Goal: Task Accomplishment & Management: Complete application form

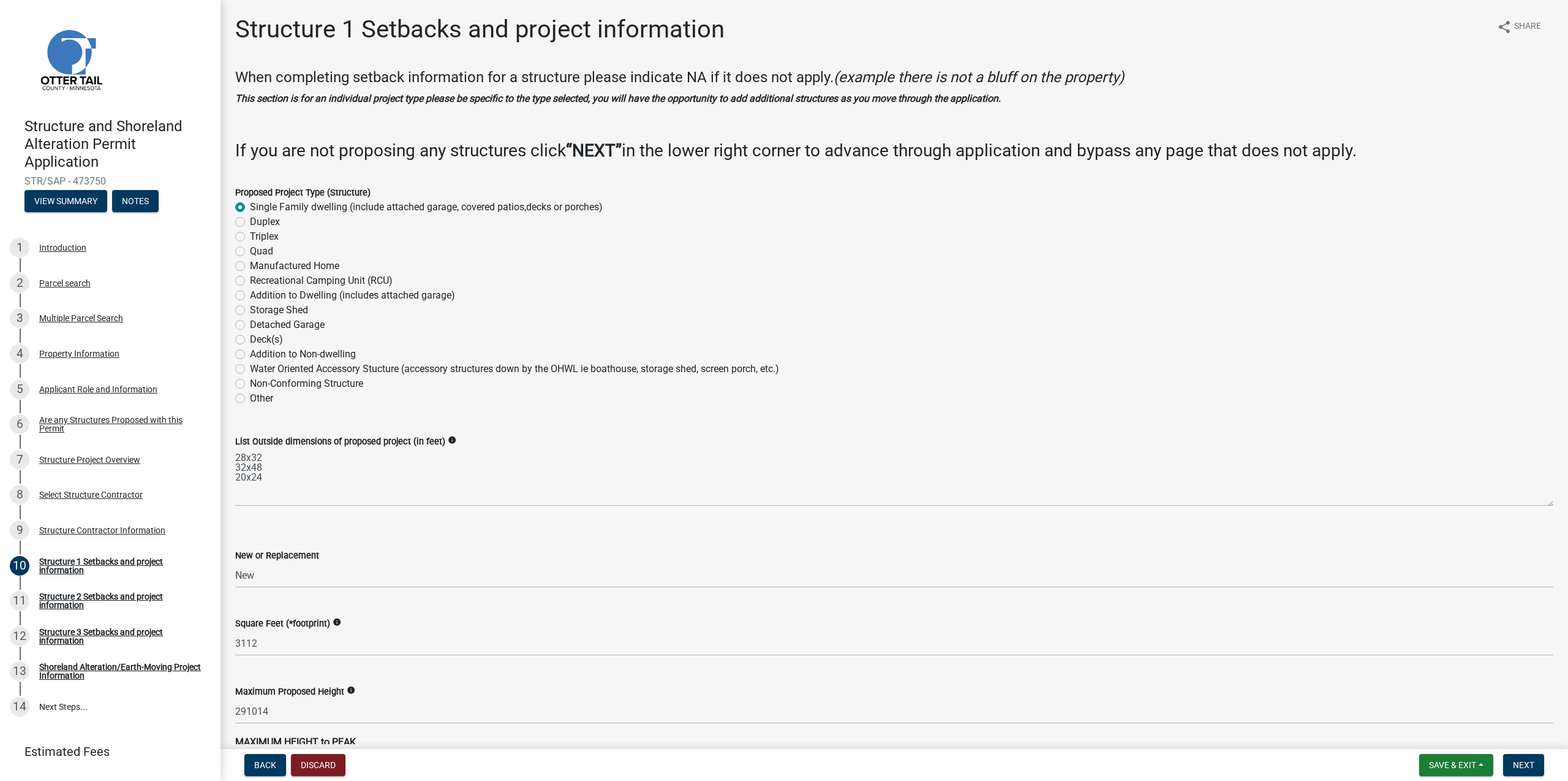
select select "c185e313-3403-4239-bd61-bb563c58a77a"
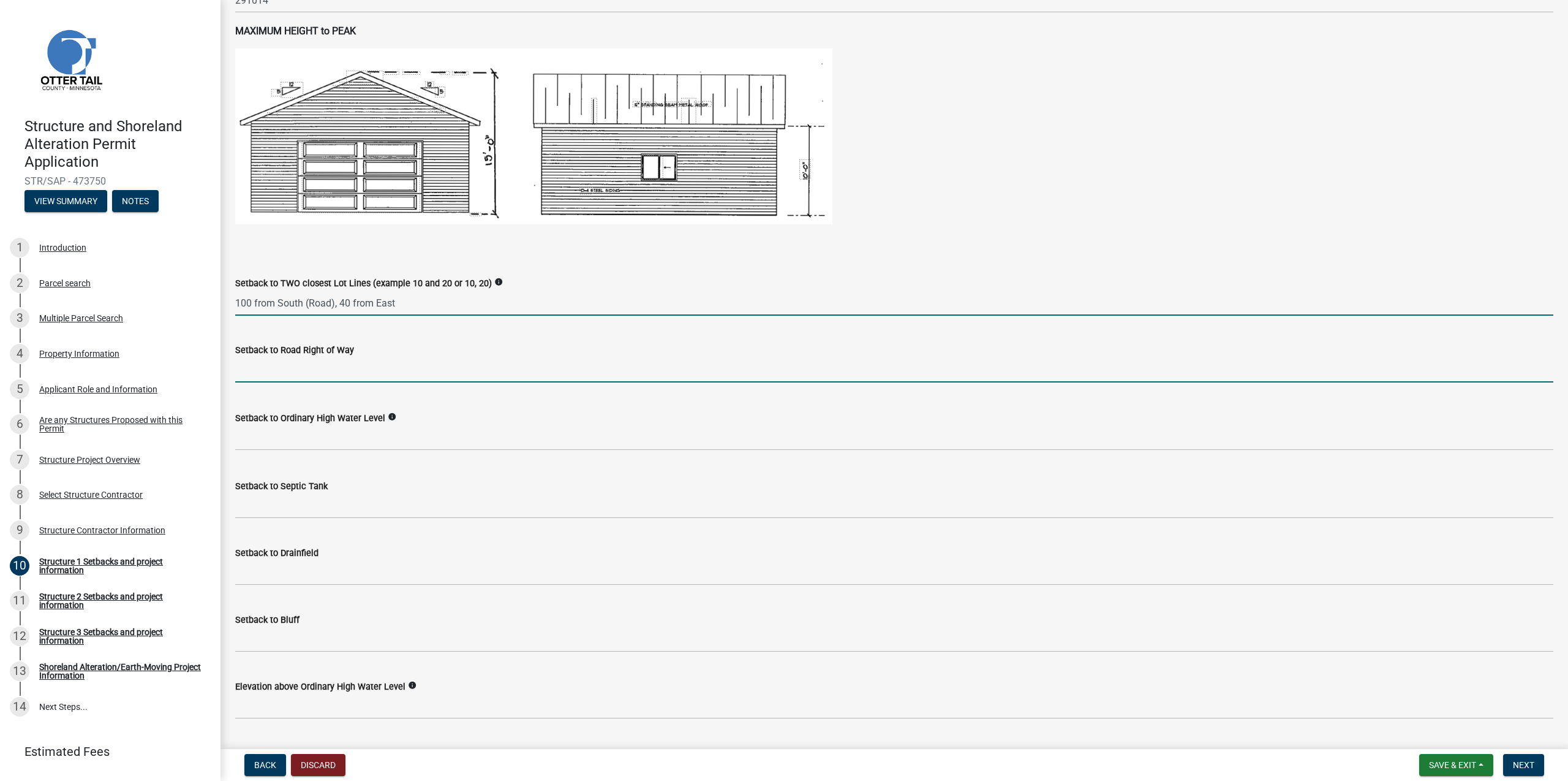
click at [310, 375] on input "text" at bounding box center [894, 369] width 1318 height 25
type input "100"
click at [251, 300] on input "100 from South (Road), 40 from East" at bounding box center [894, 302] width 1318 height 25
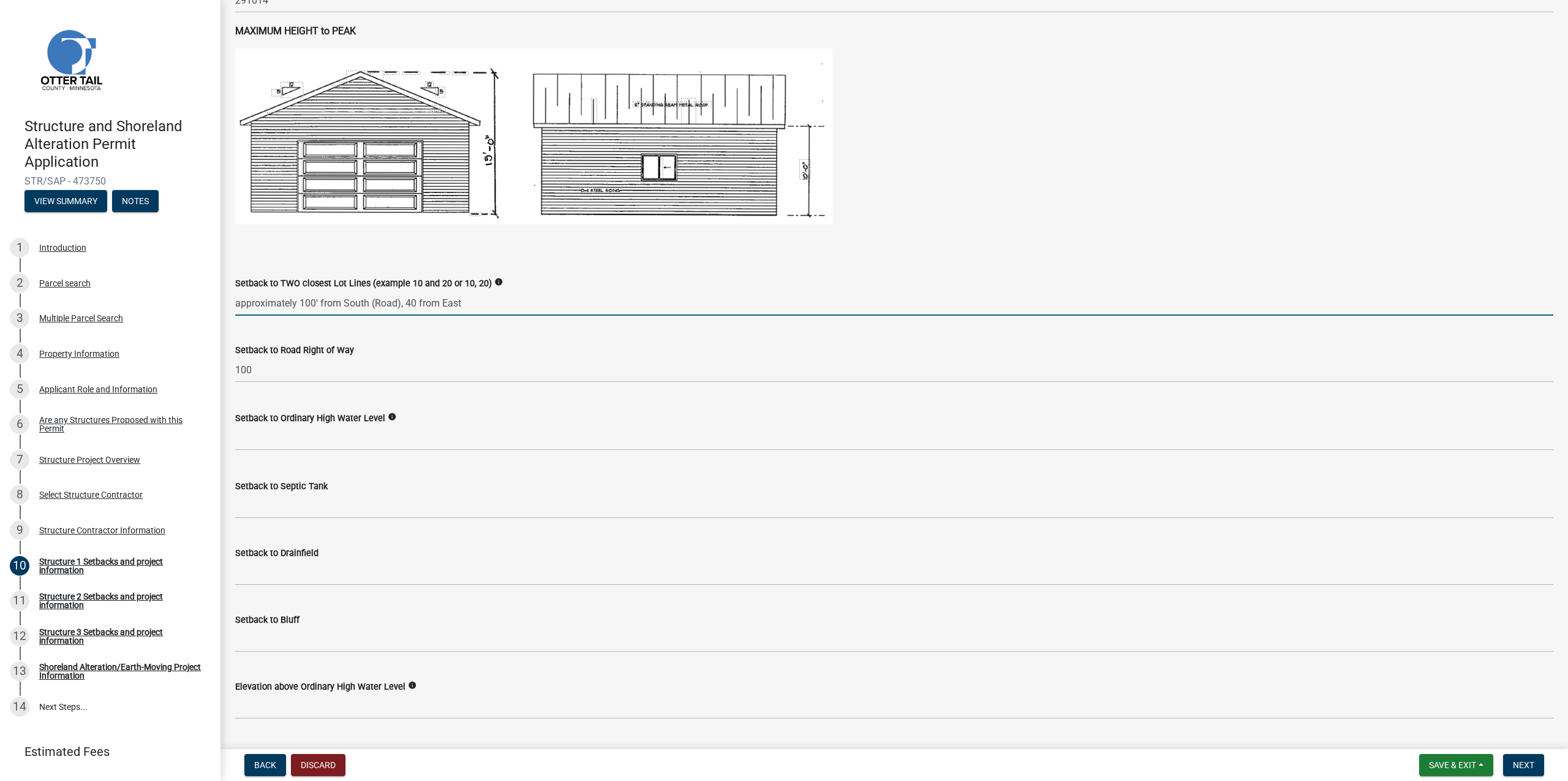
click at [405, 303] on input "approximately 100' from South (Road), 40 from East" at bounding box center [894, 302] width 1318 height 25
type input "approximately 100' from South (Road), approx 40' from East"
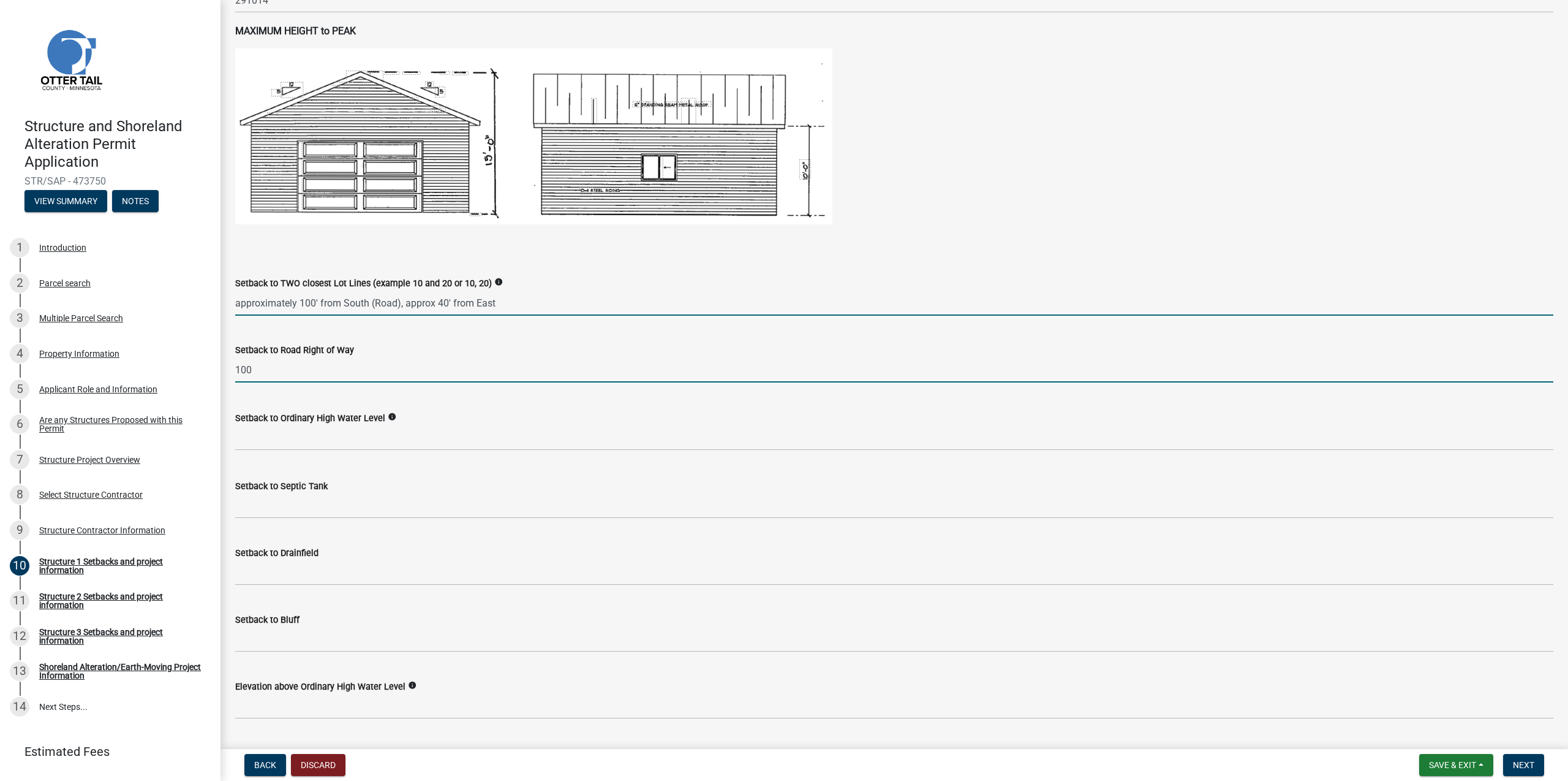
click at [265, 368] on input "100" at bounding box center [894, 369] width 1318 height 25
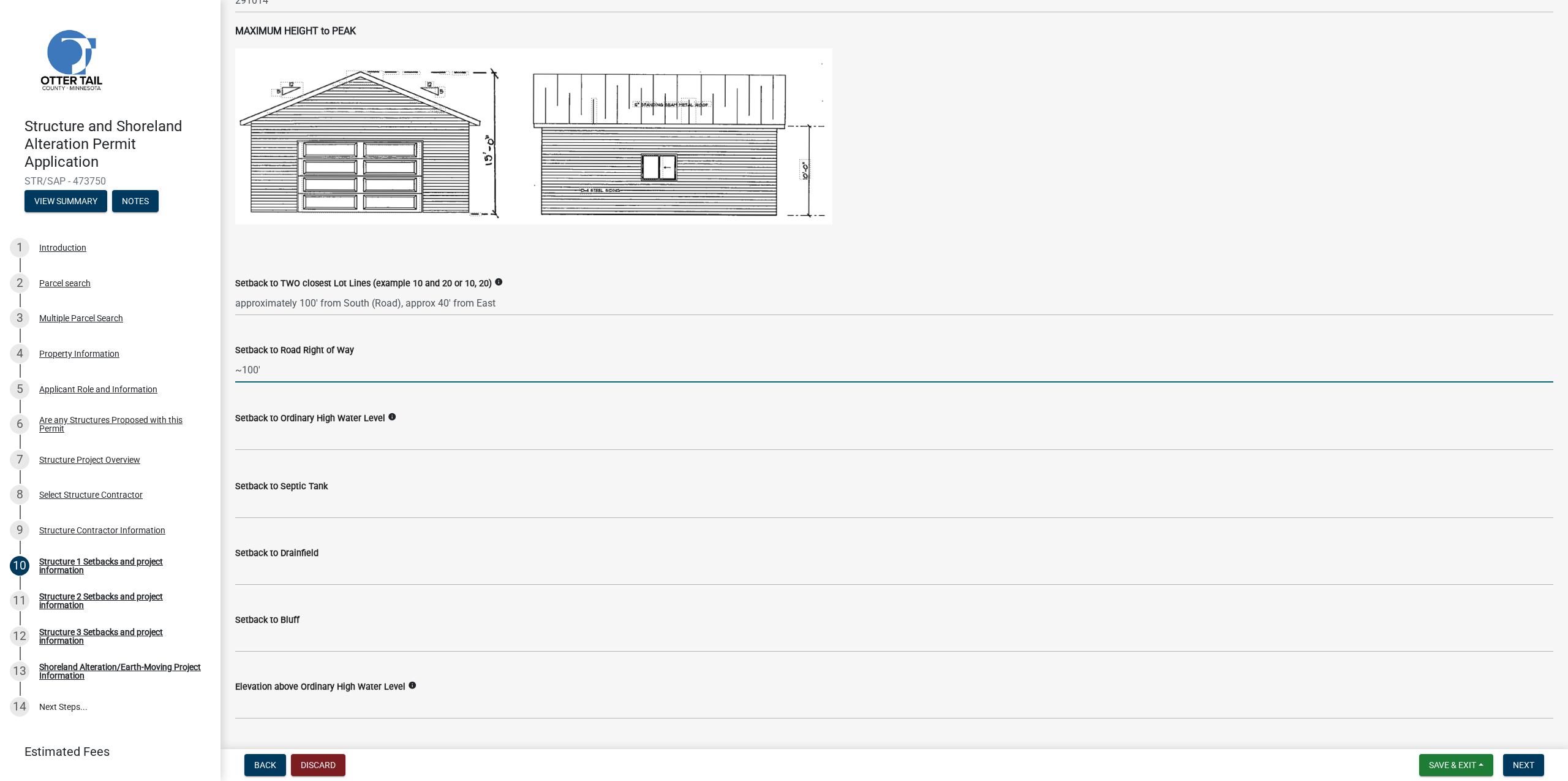
type input "100"
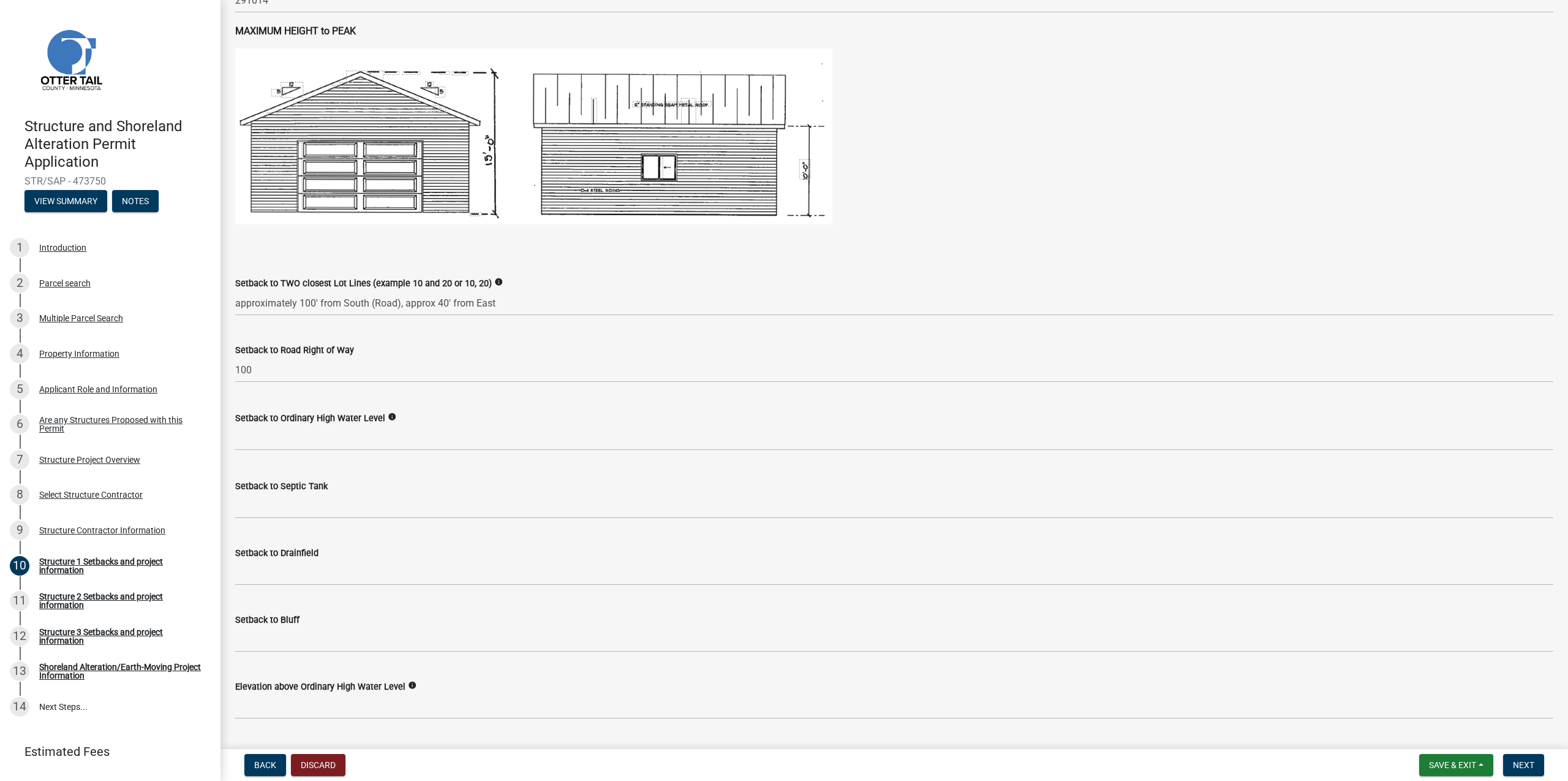
click at [394, 420] on icon "info" at bounding box center [392, 416] width 9 height 9
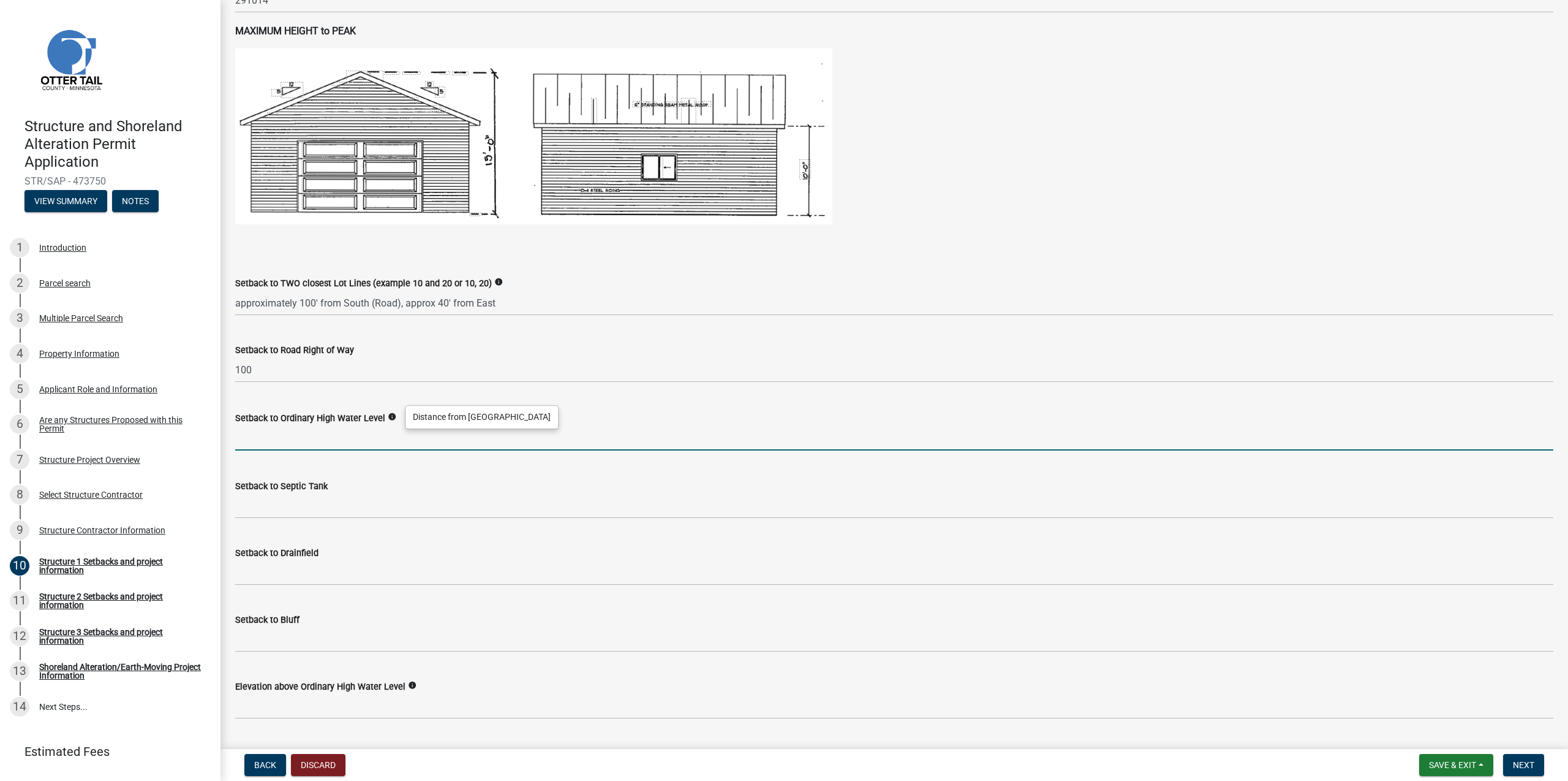
click at [287, 439] on input "text" at bounding box center [894, 437] width 1318 height 25
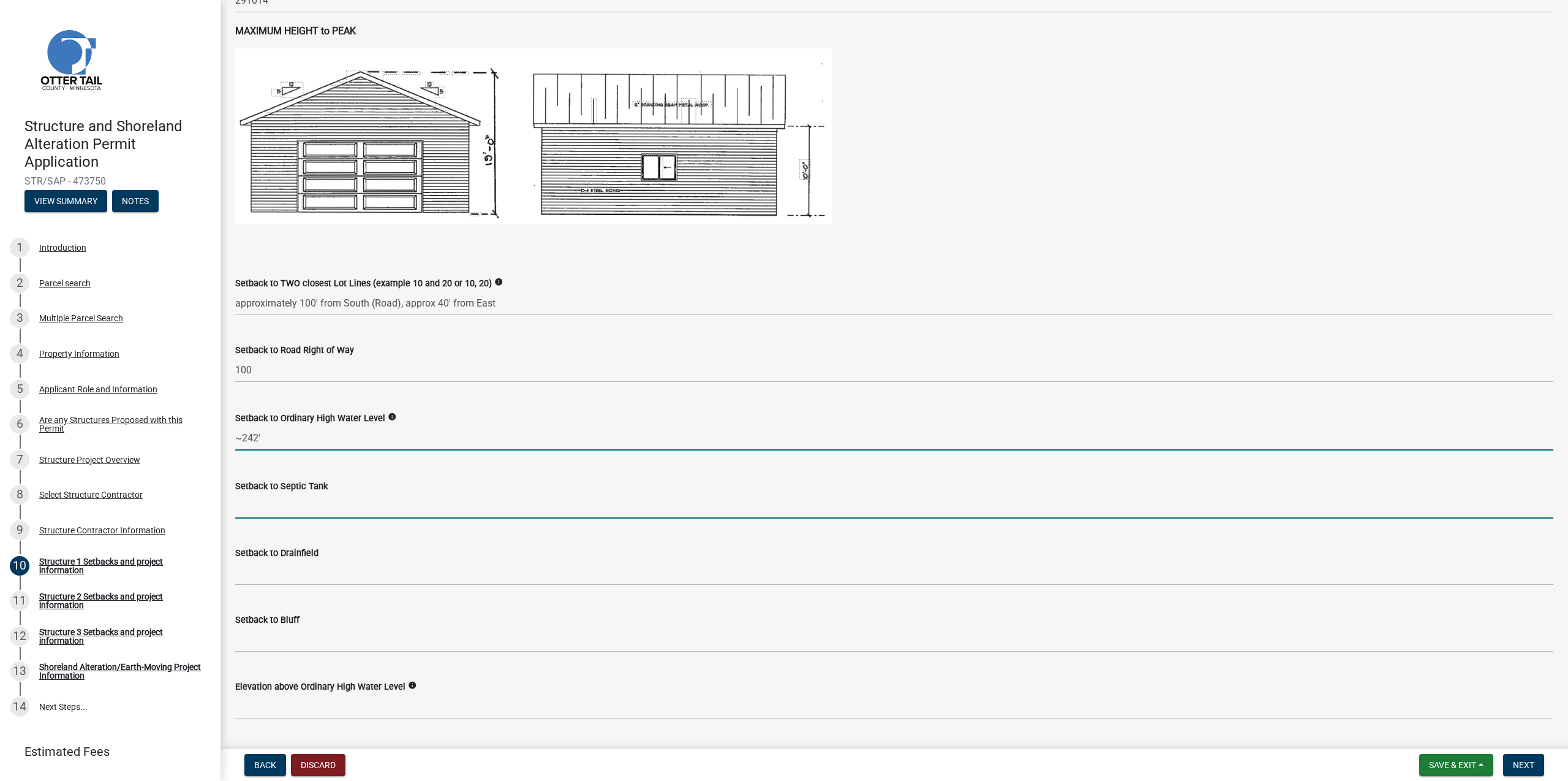
type input "242"
click at [294, 513] on input "Setback to Septic Tank" at bounding box center [894, 505] width 1318 height 25
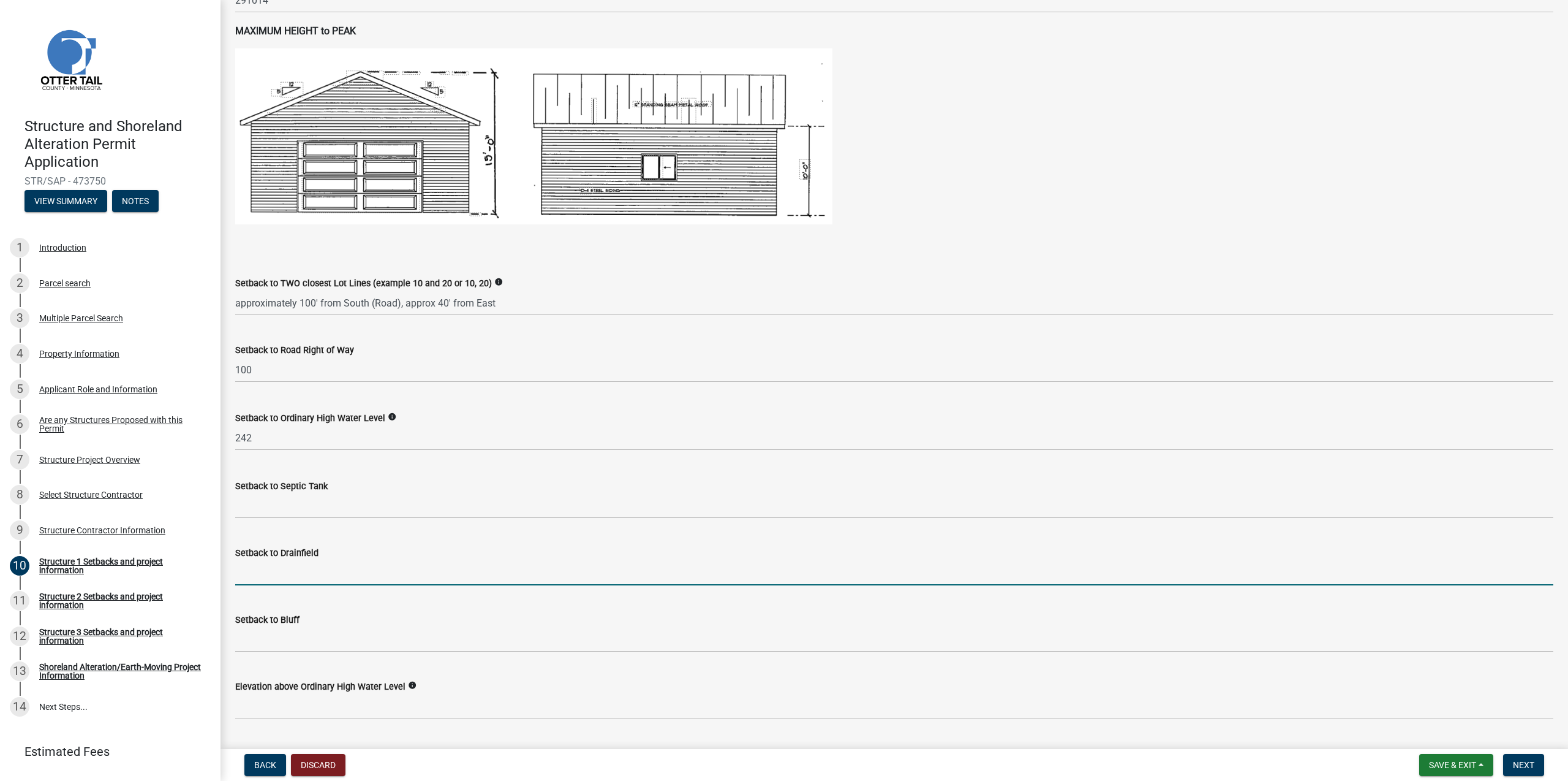
click at [282, 570] on input "Setback to Drainfield" at bounding box center [894, 572] width 1318 height 25
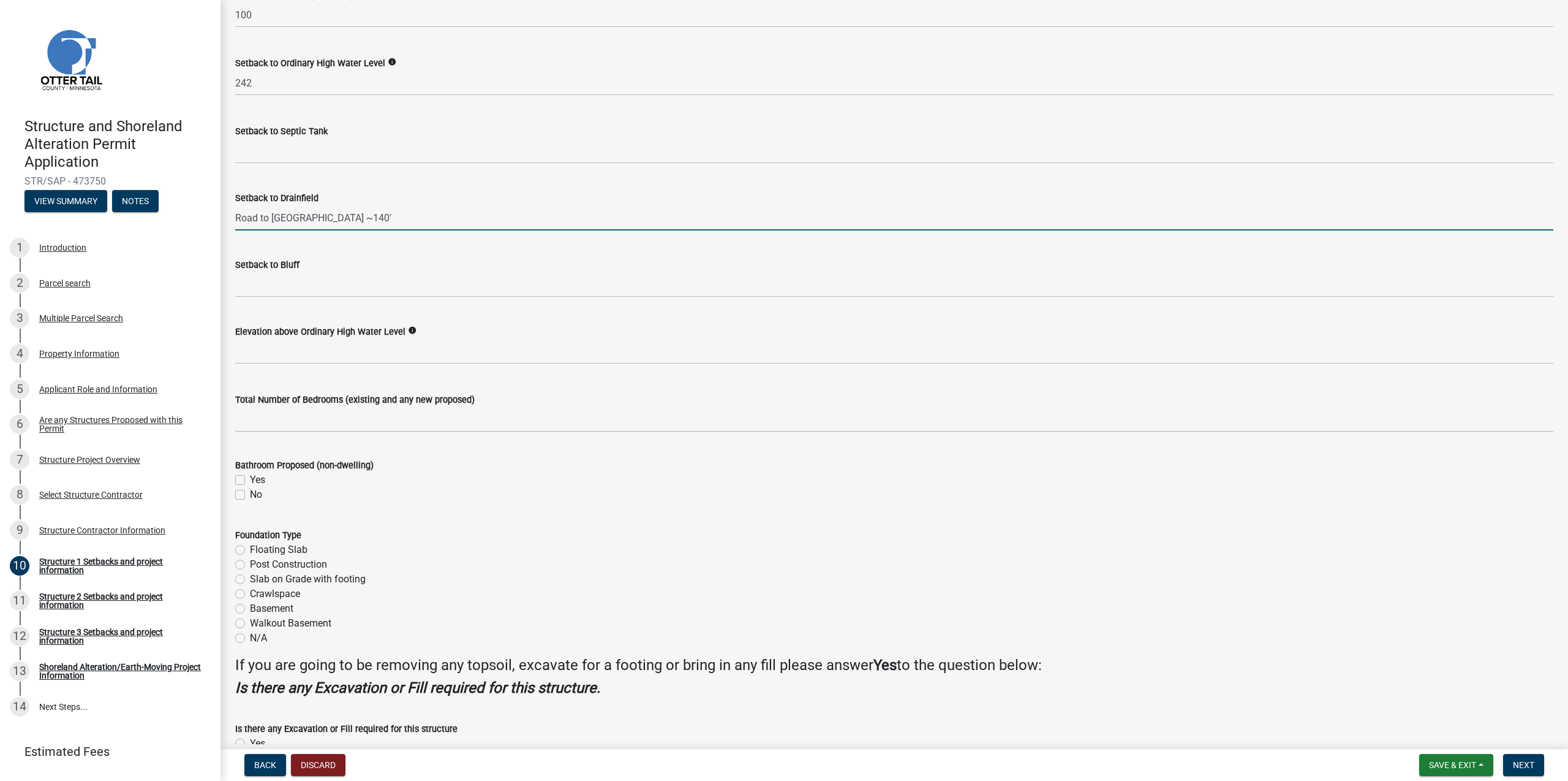
scroll to position [1067, 0]
type input "Road to [GEOGRAPHIC_DATA] ~140'"
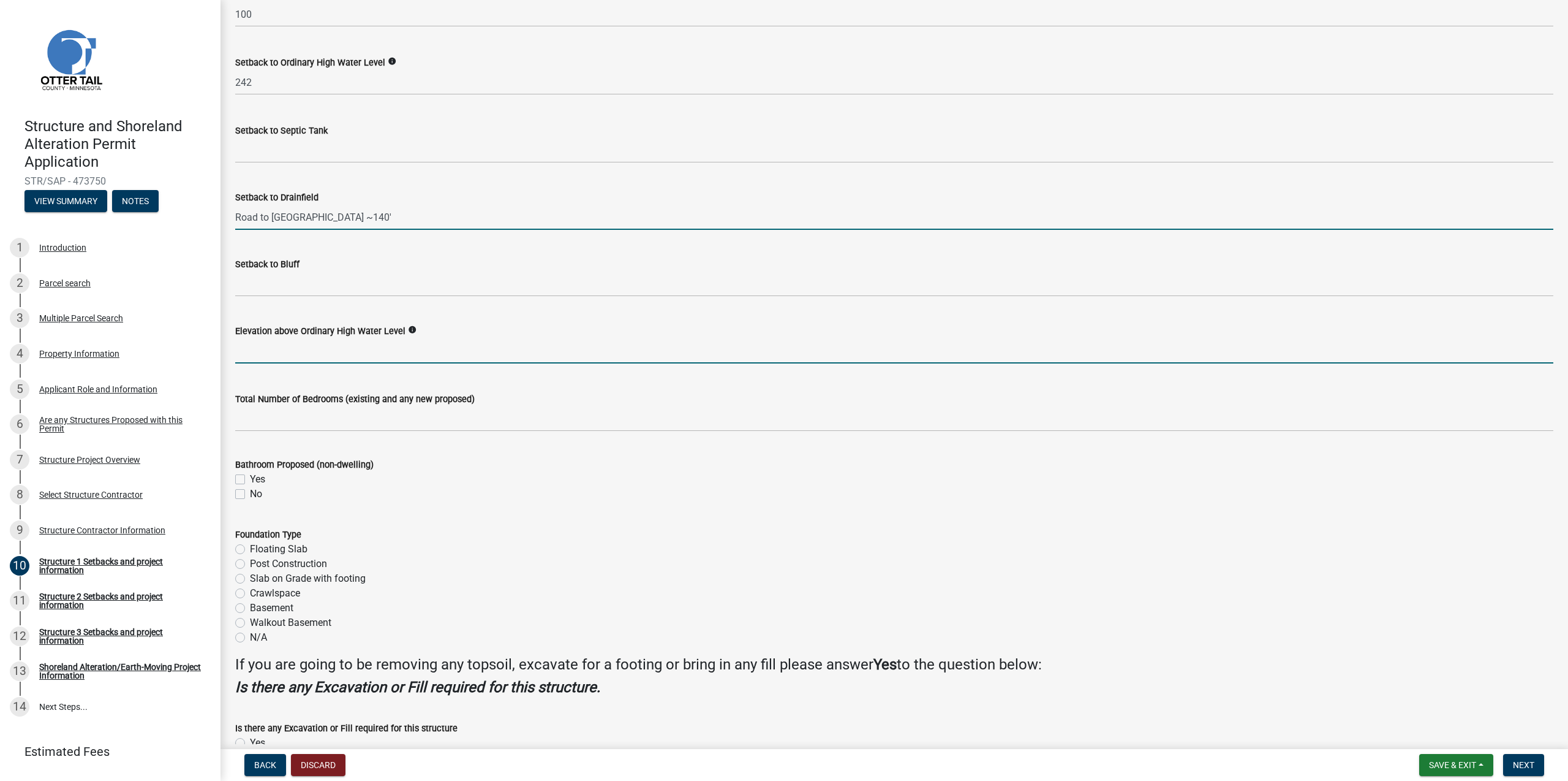
click at [313, 356] on input "text" at bounding box center [894, 351] width 1318 height 25
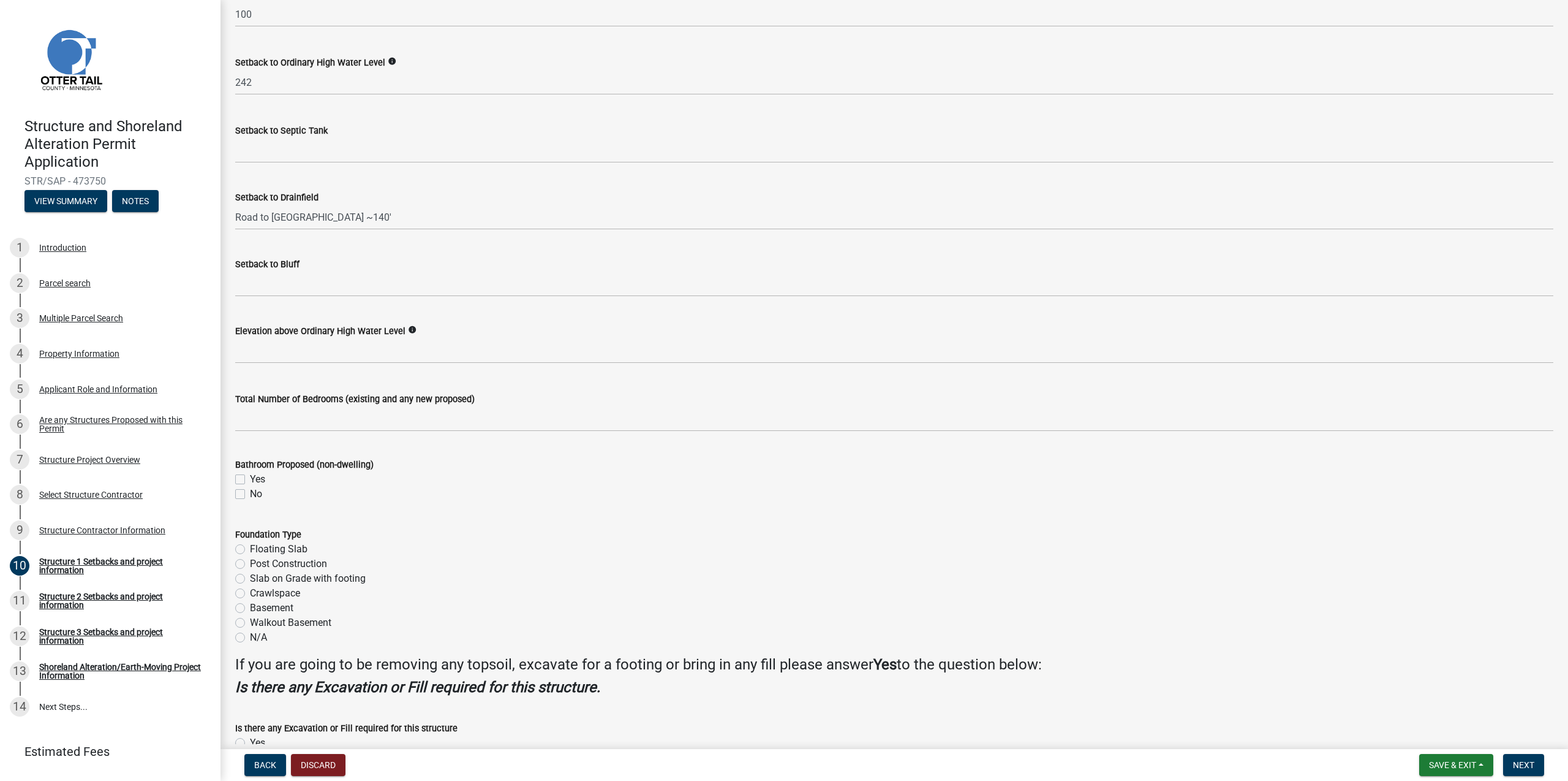
click at [414, 331] on icon "info" at bounding box center [412, 329] width 9 height 9
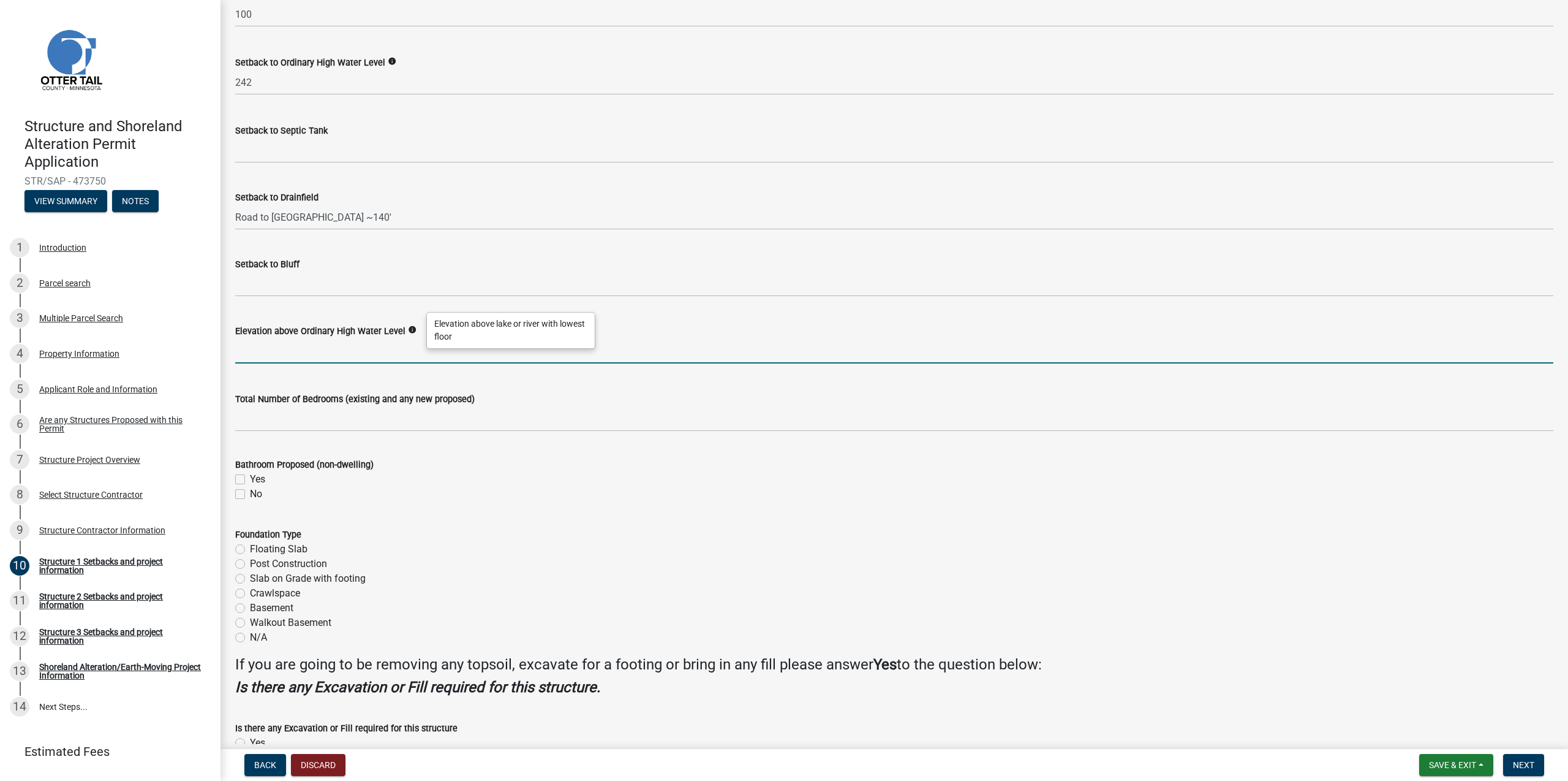
click at [381, 349] on input "text" at bounding box center [894, 351] width 1318 height 25
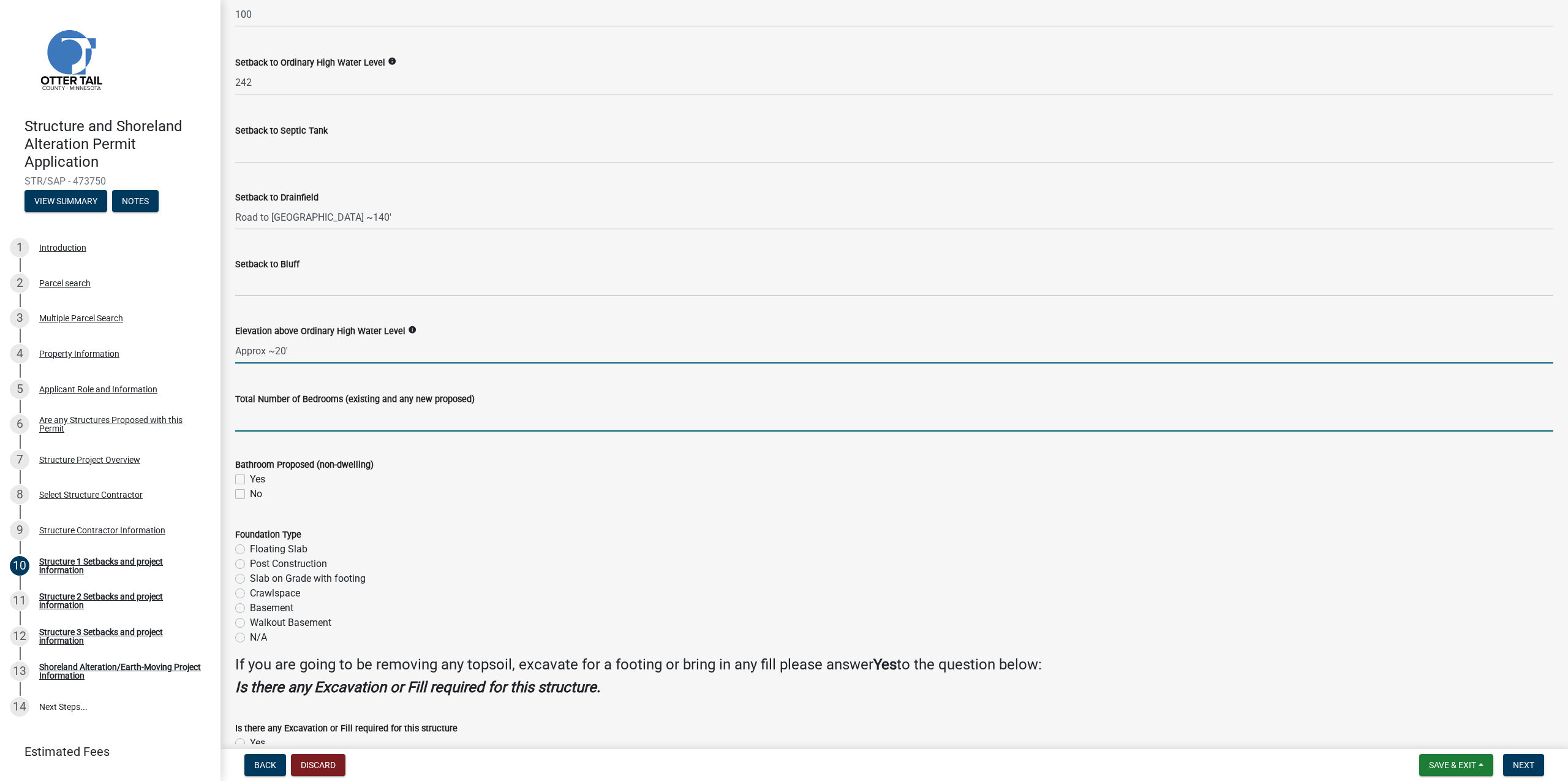
type input "20"
click at [322, 419] on input "text" at bounding box center [894, 418] width 1318 height 25
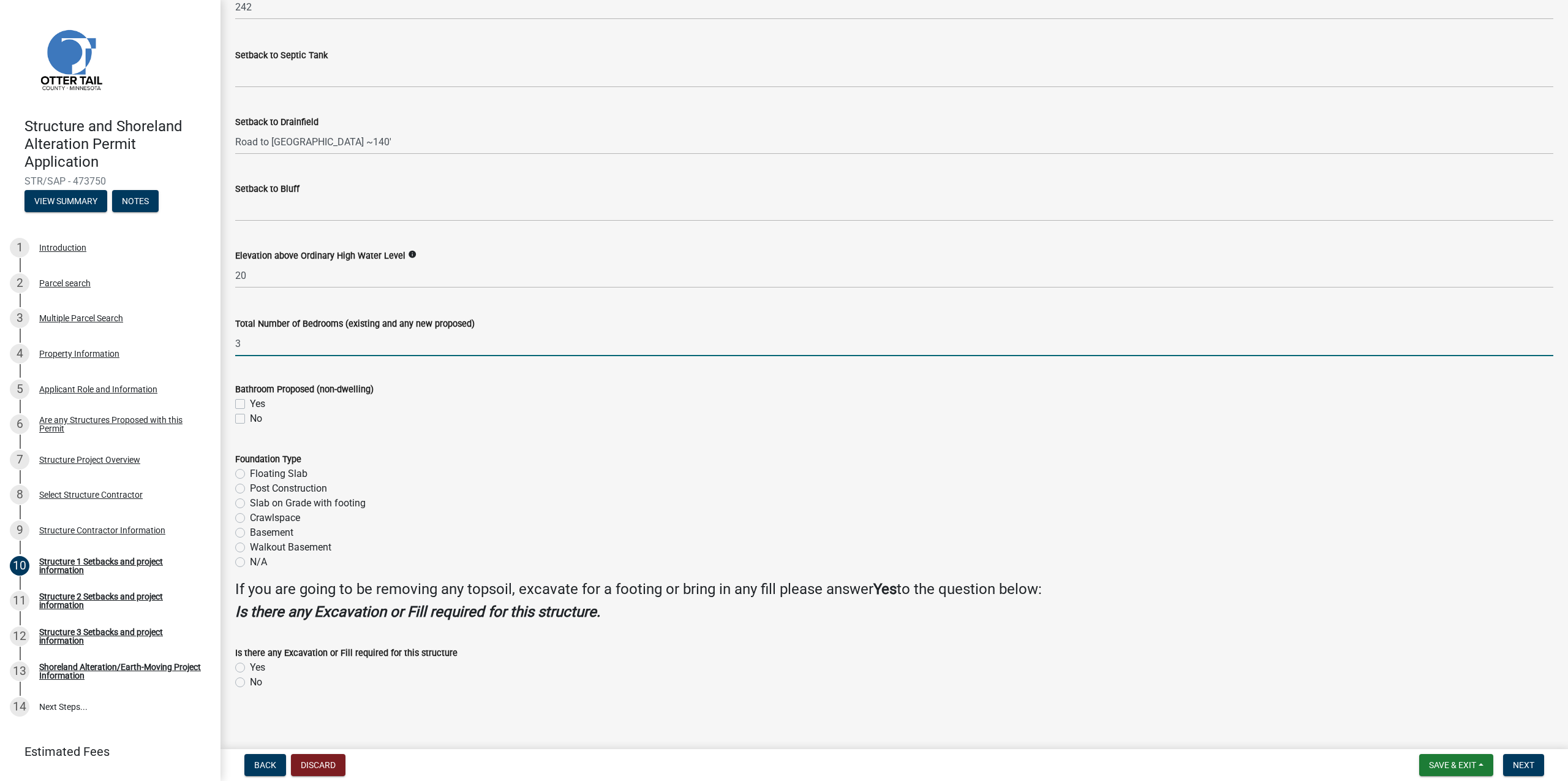
scroll to position [1146, 0]
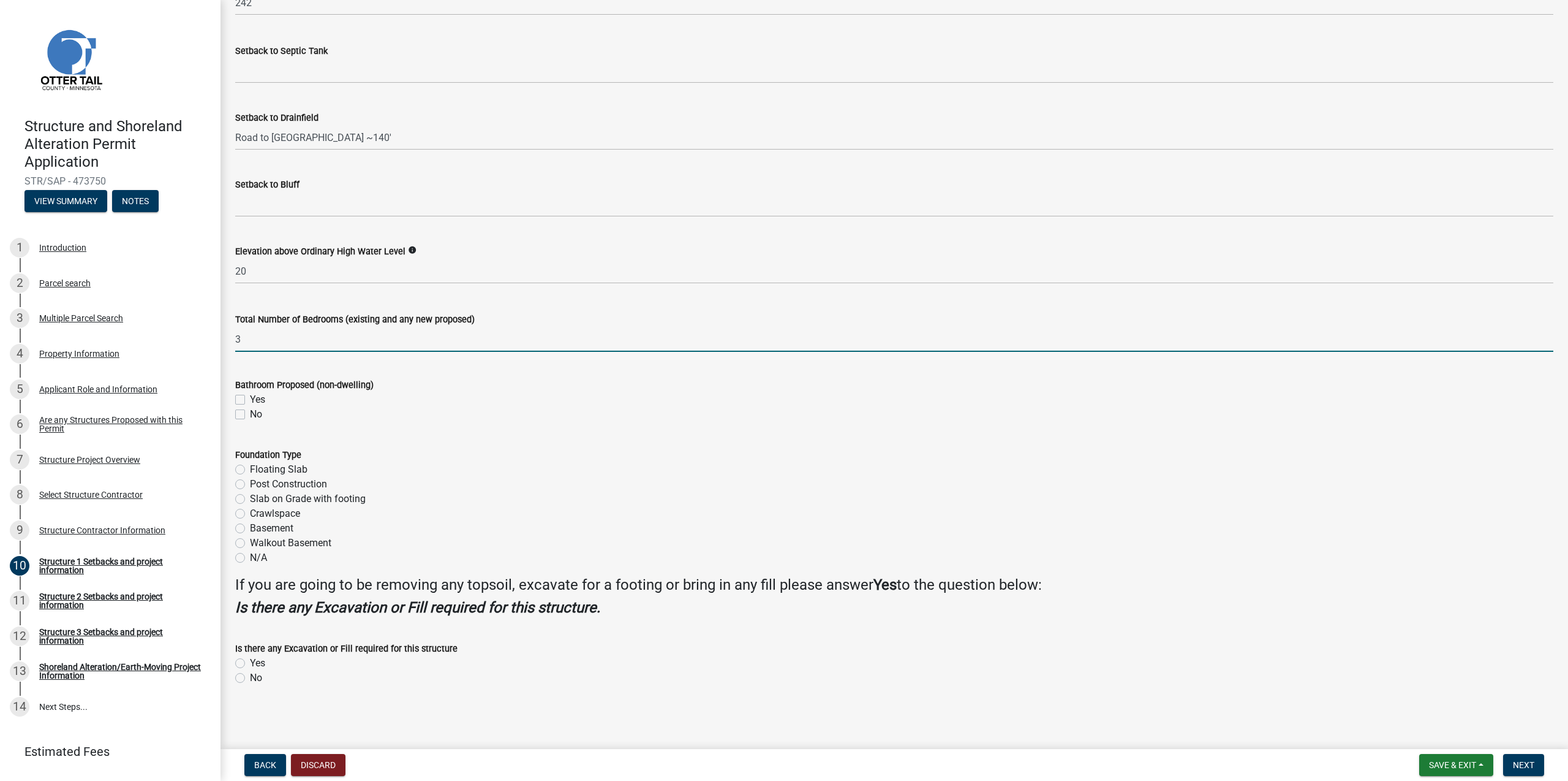
type input "3"
click at [250, 470] on label "Floating Slab" at bounding box center [279, 469] width 58 height 15
click at [250, 470] on input "Floating Slab" at bounding box center [254, 466] width 8 height 8
radio input "true"
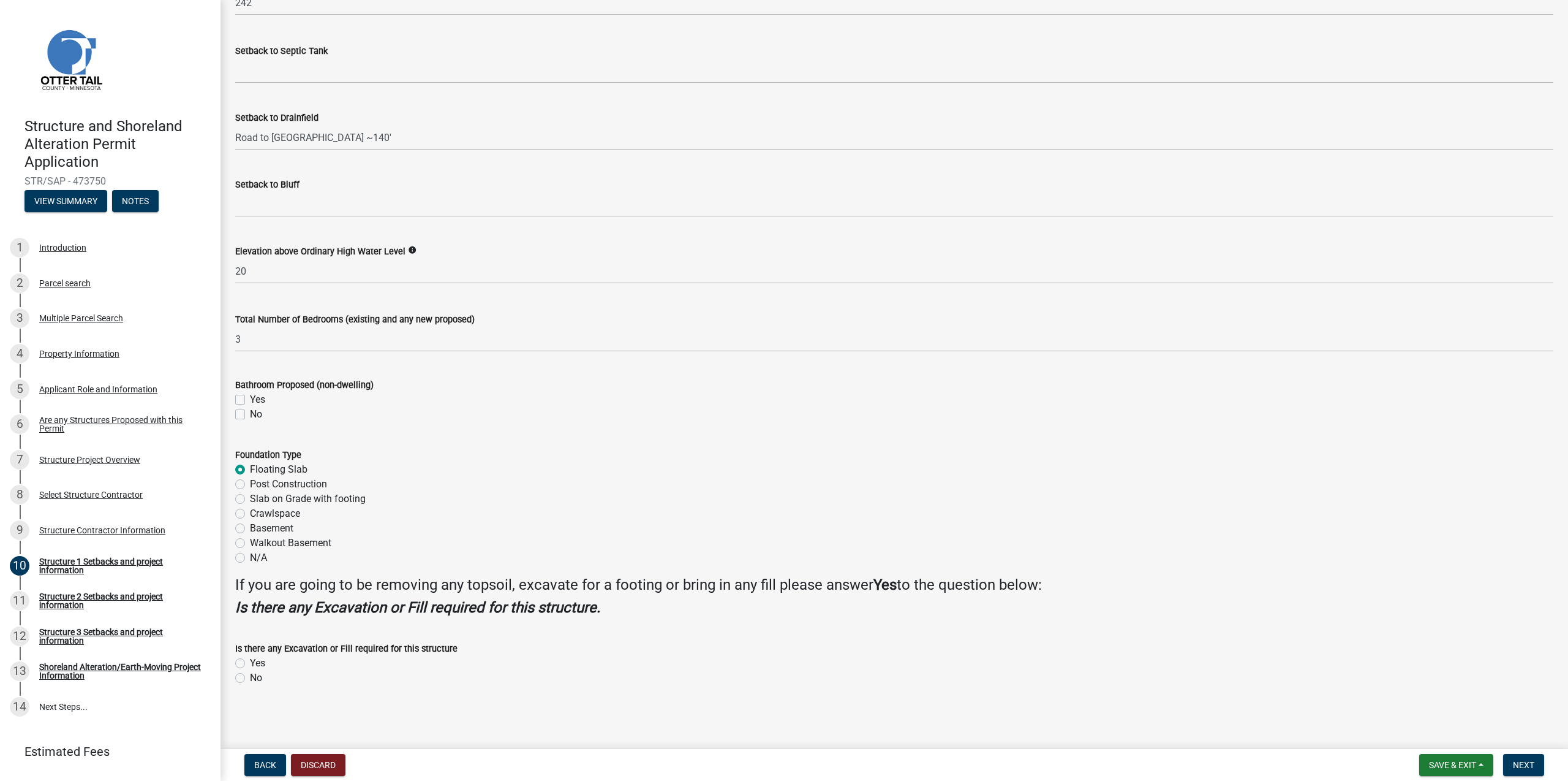
drag, startPoint x: 239, startPoint y: 399, endPoint x: 248, endPoint y: 438, distance: 40.0
click at [250, 398] on label "Yes" at bounding box center [257, 400] width 15 height 15
click at [250, 398] on input "Yes" at bounding box center [254, 396] width 8 height 8
checkbox input "true"
checkbox input "false"
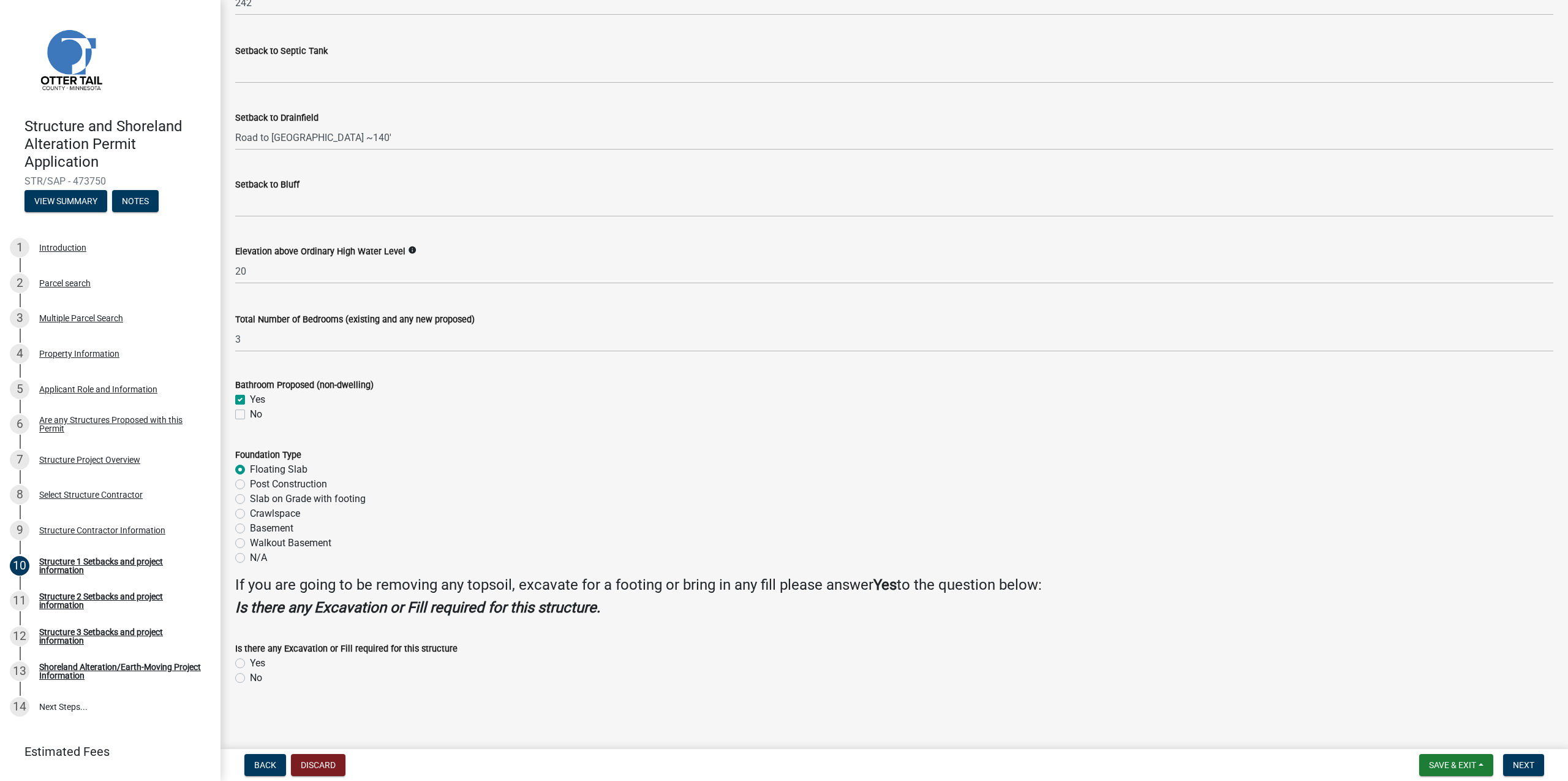
click at [250, 500] on label "Slab on Grade with footing" at bounding box center [308, 499] width 116 height 15
click at [250, 499] on input "Slab on Grade with footing" at bounding box center [254, 495] width 8 height 8
radio input "true"
click at [255, 661] on label "Yes" at bounding box center [257, 663] width 15 height 15
click at [255, 661] on input "Yes" at bounding box center [254, 660] width 8 height 8
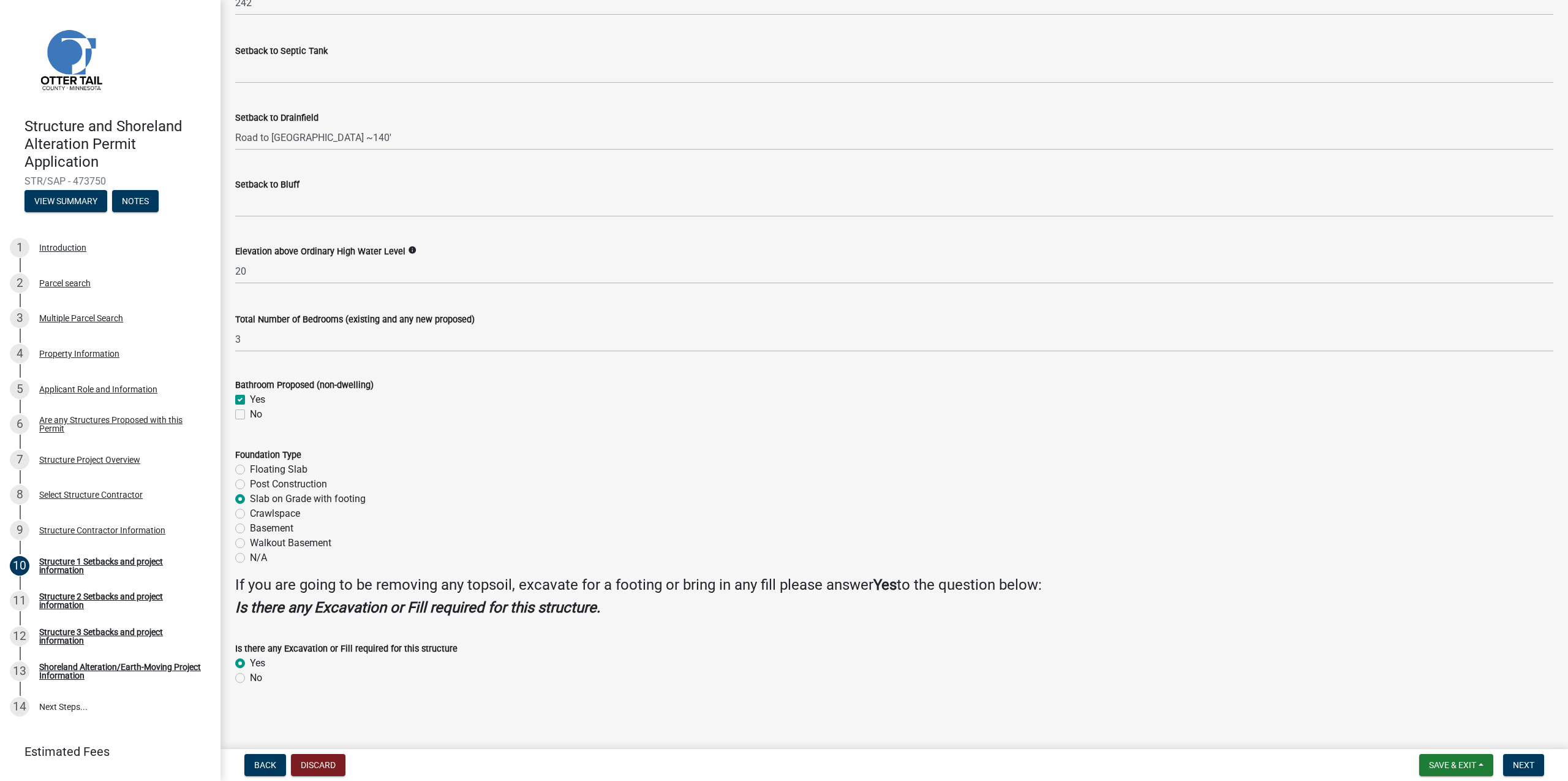
radio input "true"
click at [1520, 765] on span "Next" at bounding box center [1524, 764] width 21 height 10
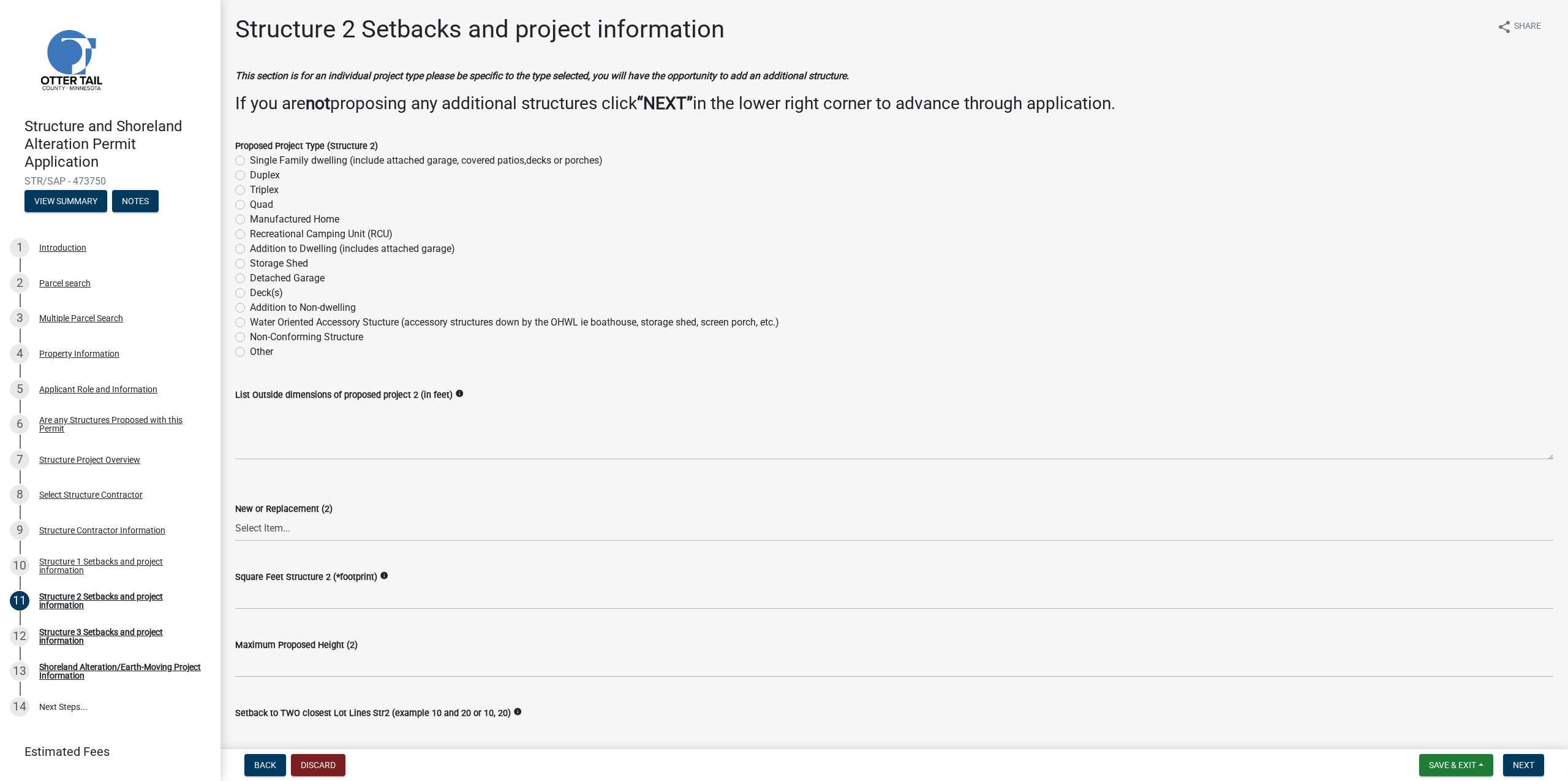
click at [250, 159] on label "Single Family dwelling (include attached garage, covered patios,decks or porche…" at bounding box center [426, 161] width 353 height 15
click at [250, 159] on input "Single Family dwelling (include attached garage, covered patios,decks or porche…" at bounding box center [254, 158] width 8 height 8
radio input "true"
click at [48, 567] on div "Structure 1 Setbacks and project information" at bounding box center [120, 566] width 161 height 17
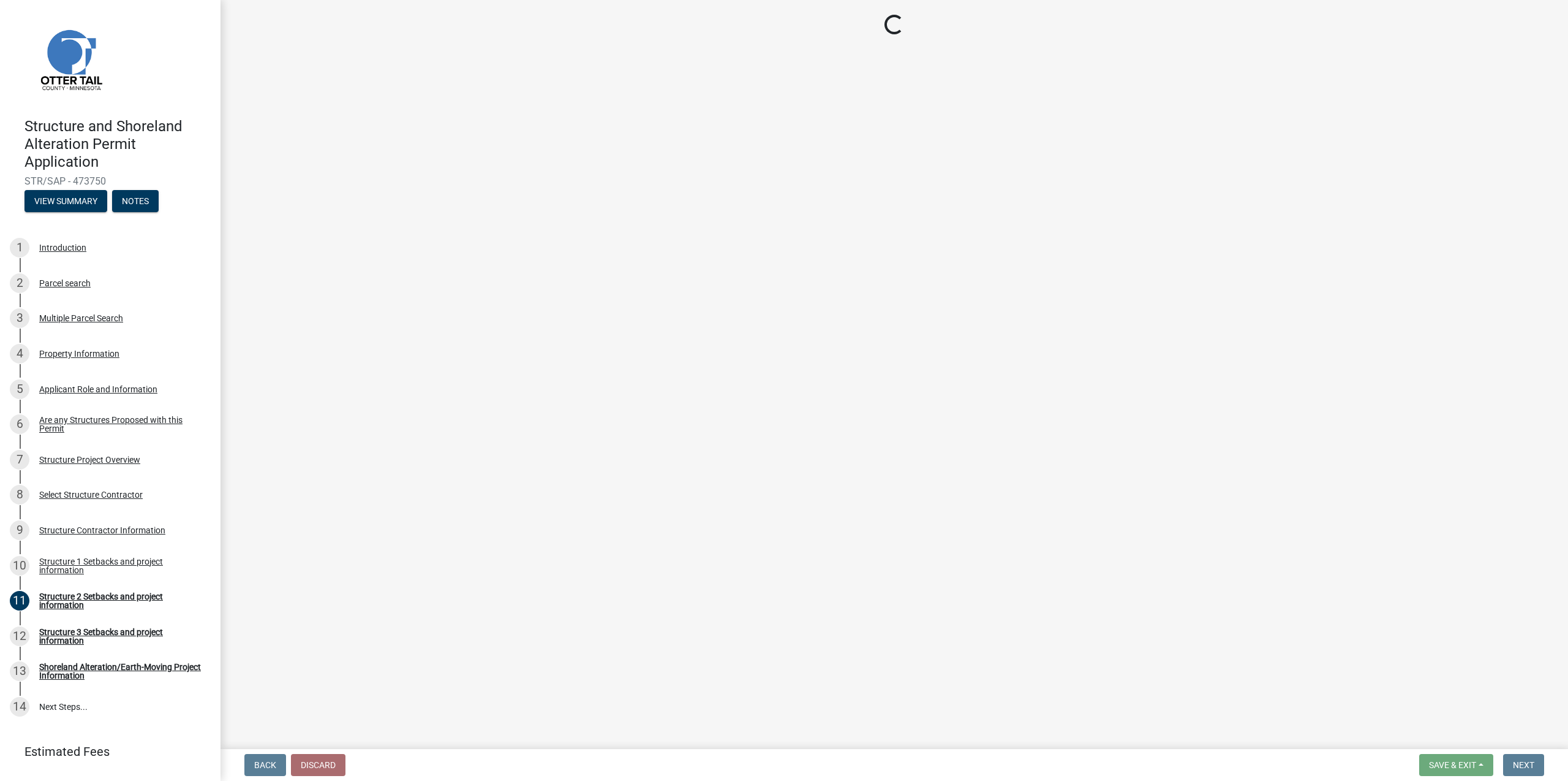
select select "c185e313-3403-4239-bd61-bb563c58a77a"
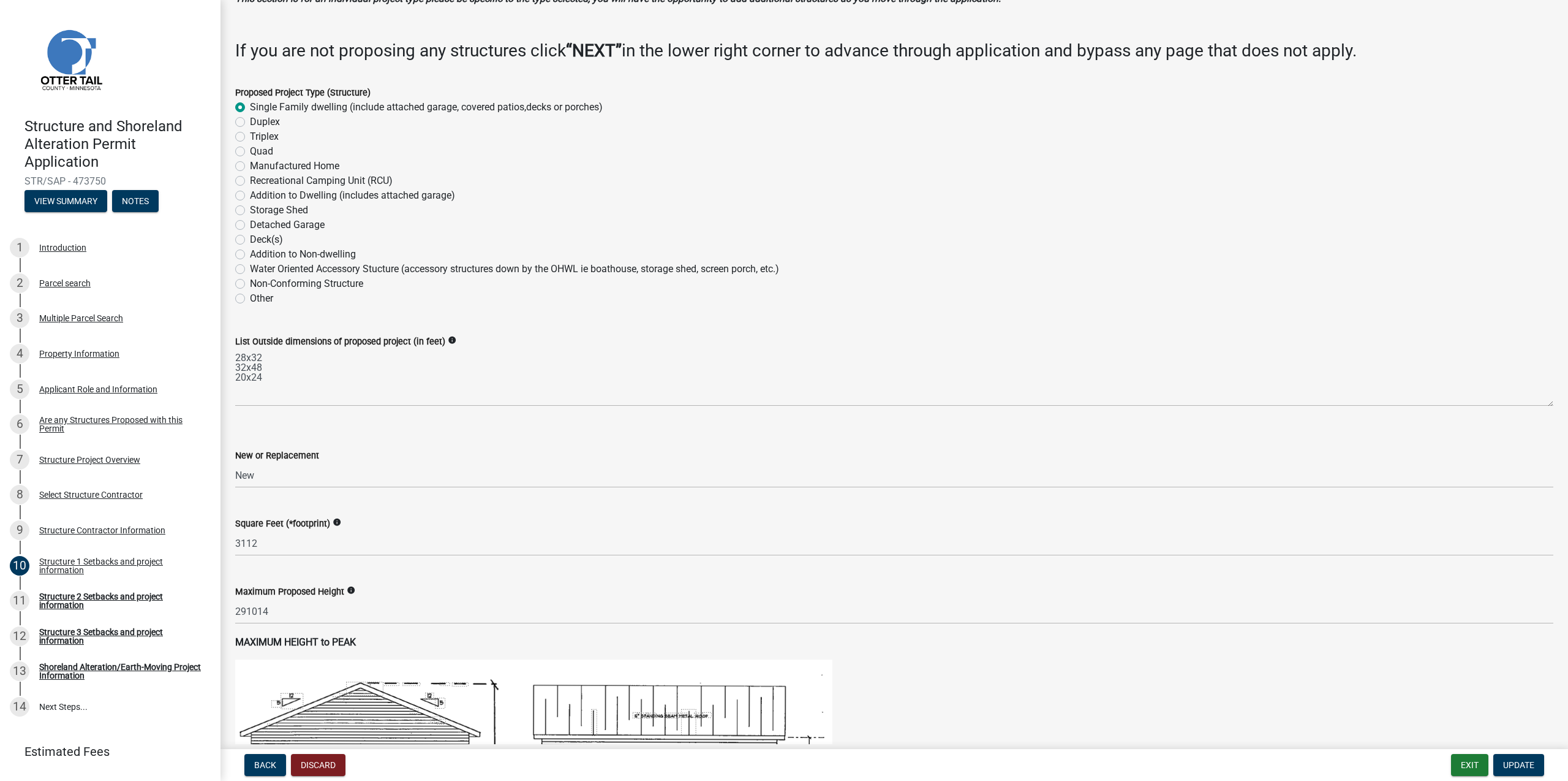
scroll to position [118, 0]
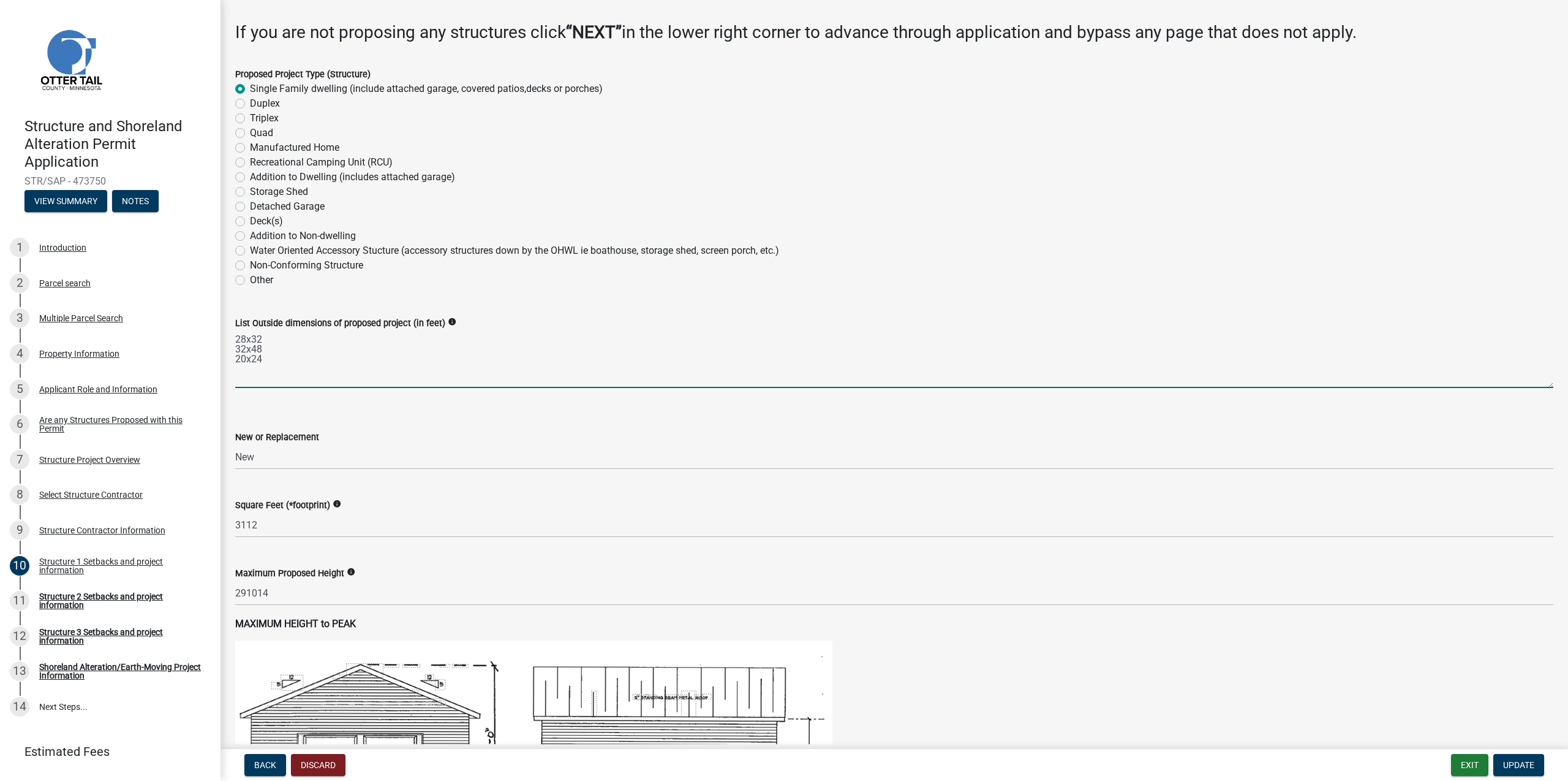
drag, startPoint x: 271, startPoint y: 363, endPoint x: 235, endPoint y: 353, distance: 37.4
click at [235, 353] on textarea "28x32 32x48 20x24" at bounding box center [894, 359] width 1318 height 58
type textarea "28x32"
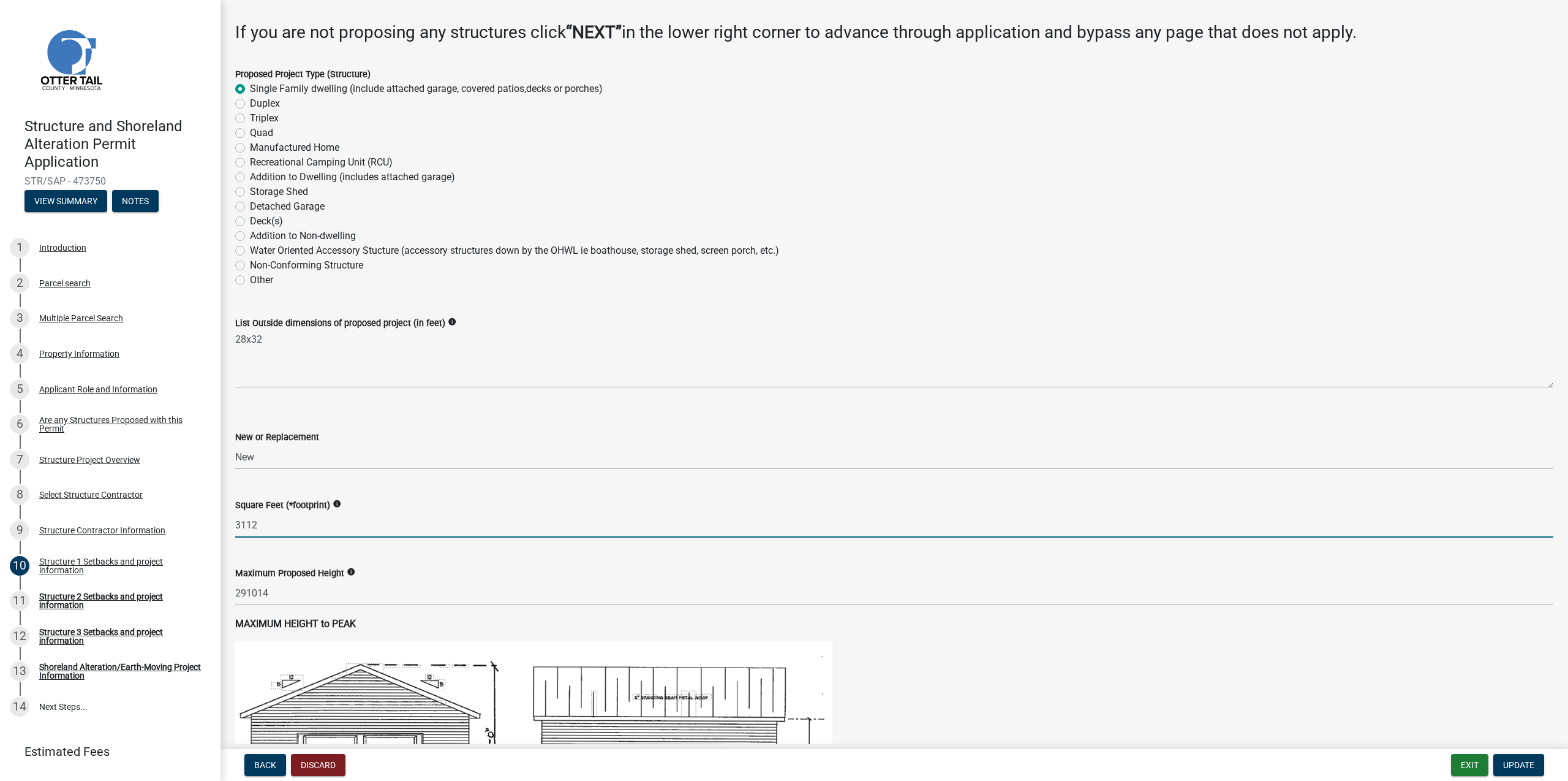
drag, startPoint x: 276, startPoint y: 523, endPoint x: 224, endPoint y: 522, distance: 52.0
click at [235, 522] on input "3112" at bounding box center [894, 524] width 1318 height 25
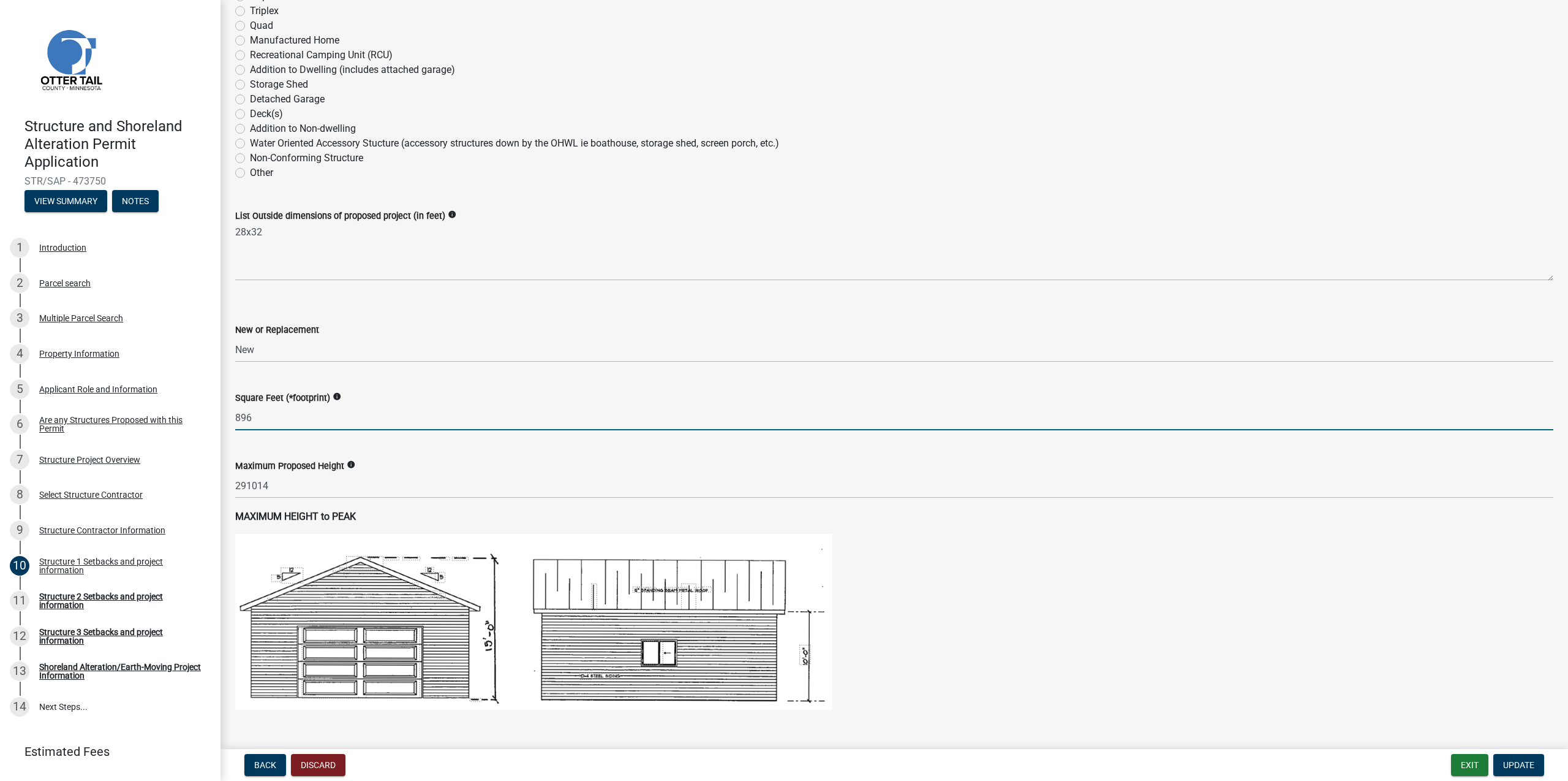
scroll to position [237, 0]
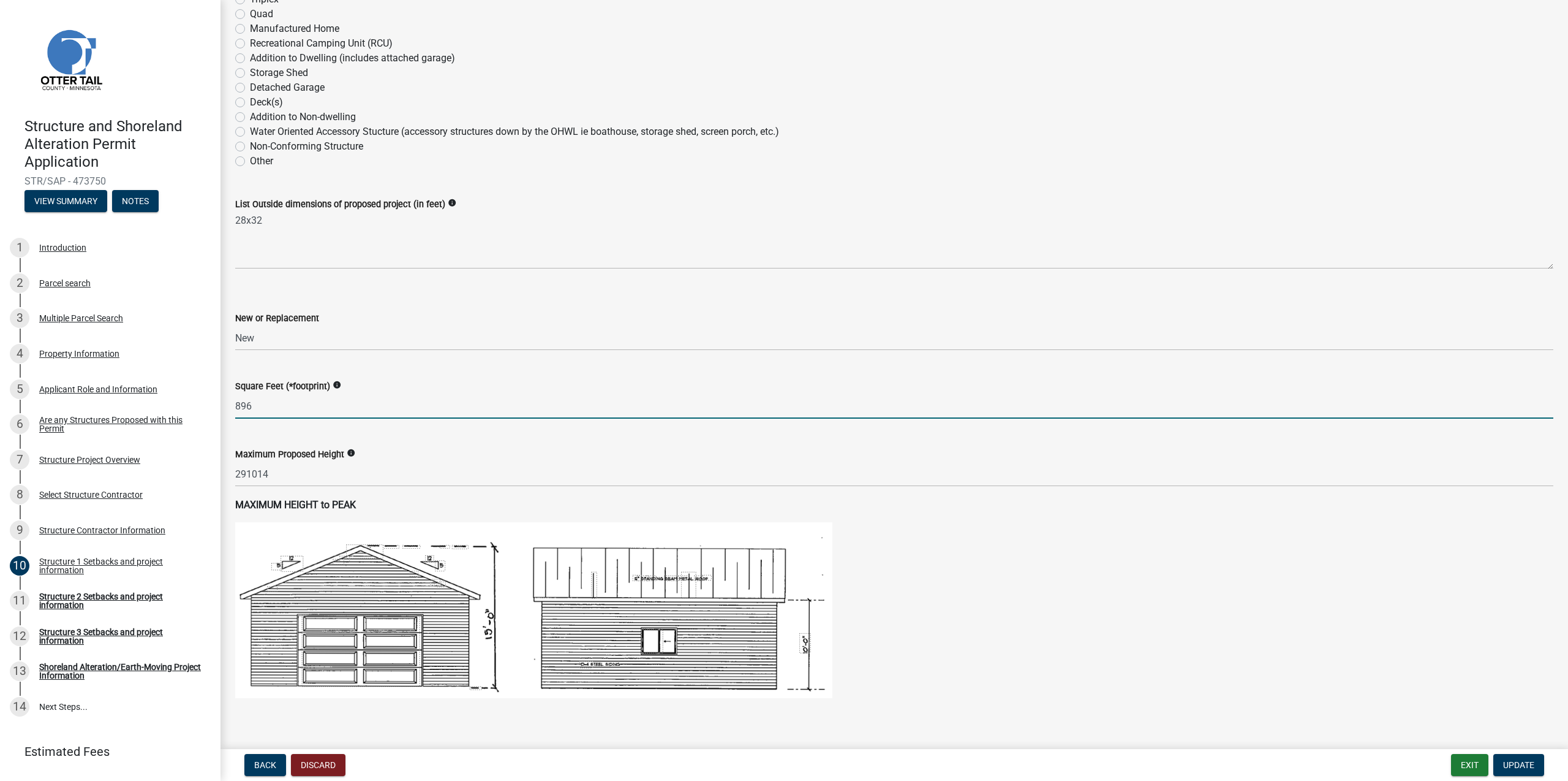
type input "896"
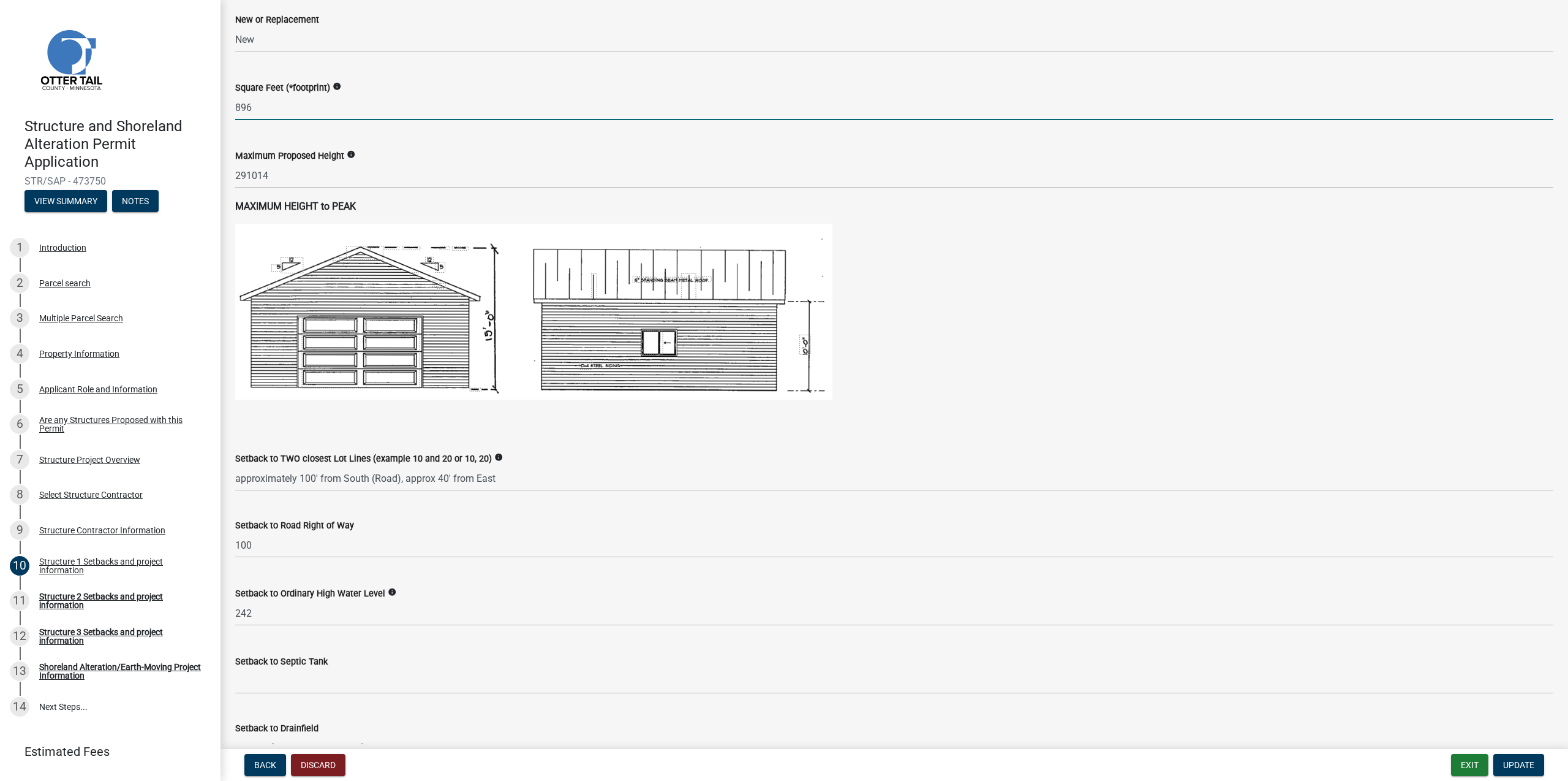
scroll to position [593, 0]
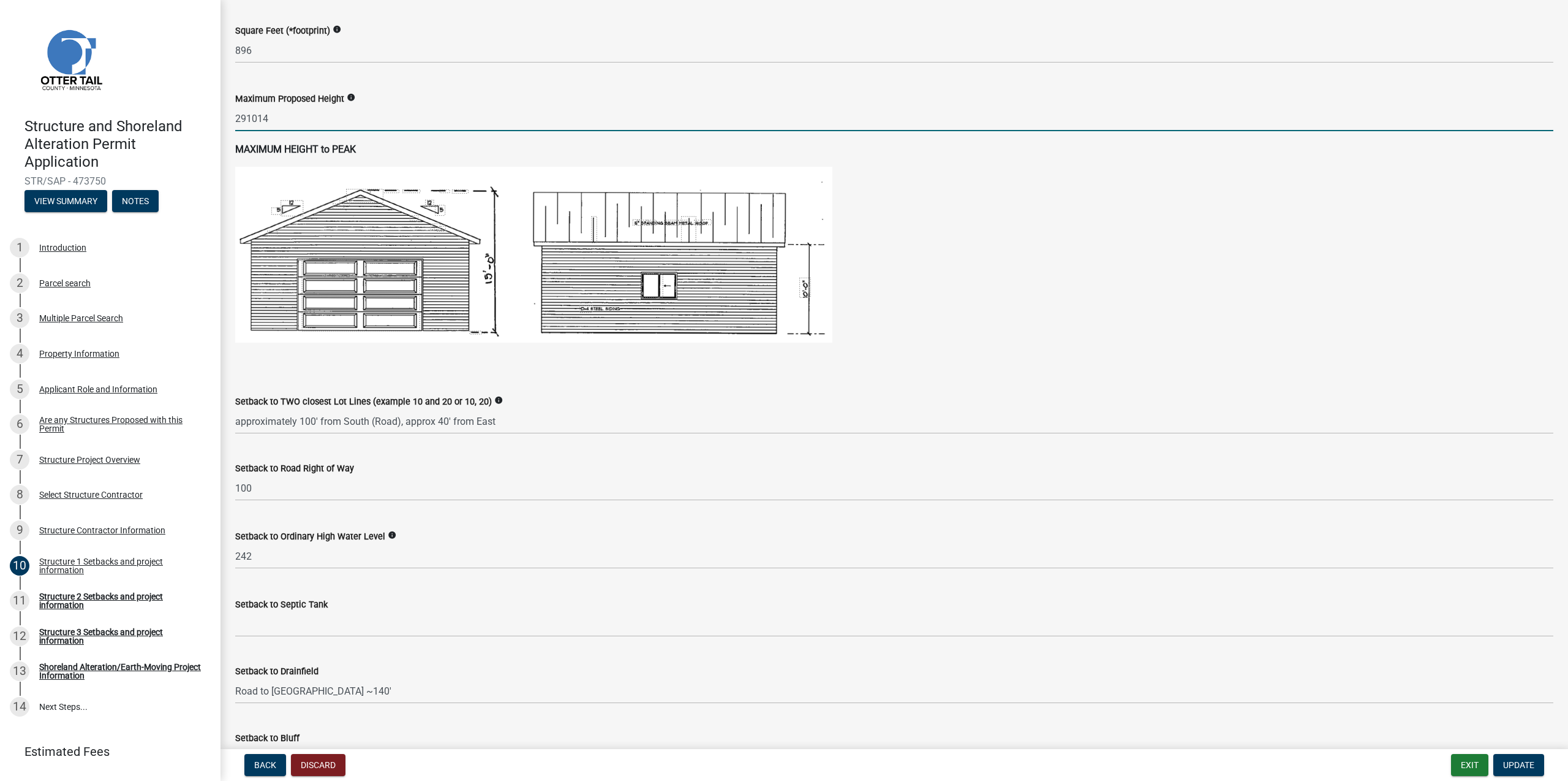
click at [246, 117] on input "291014" at bounding box center [894, 118] width 1318 height 25
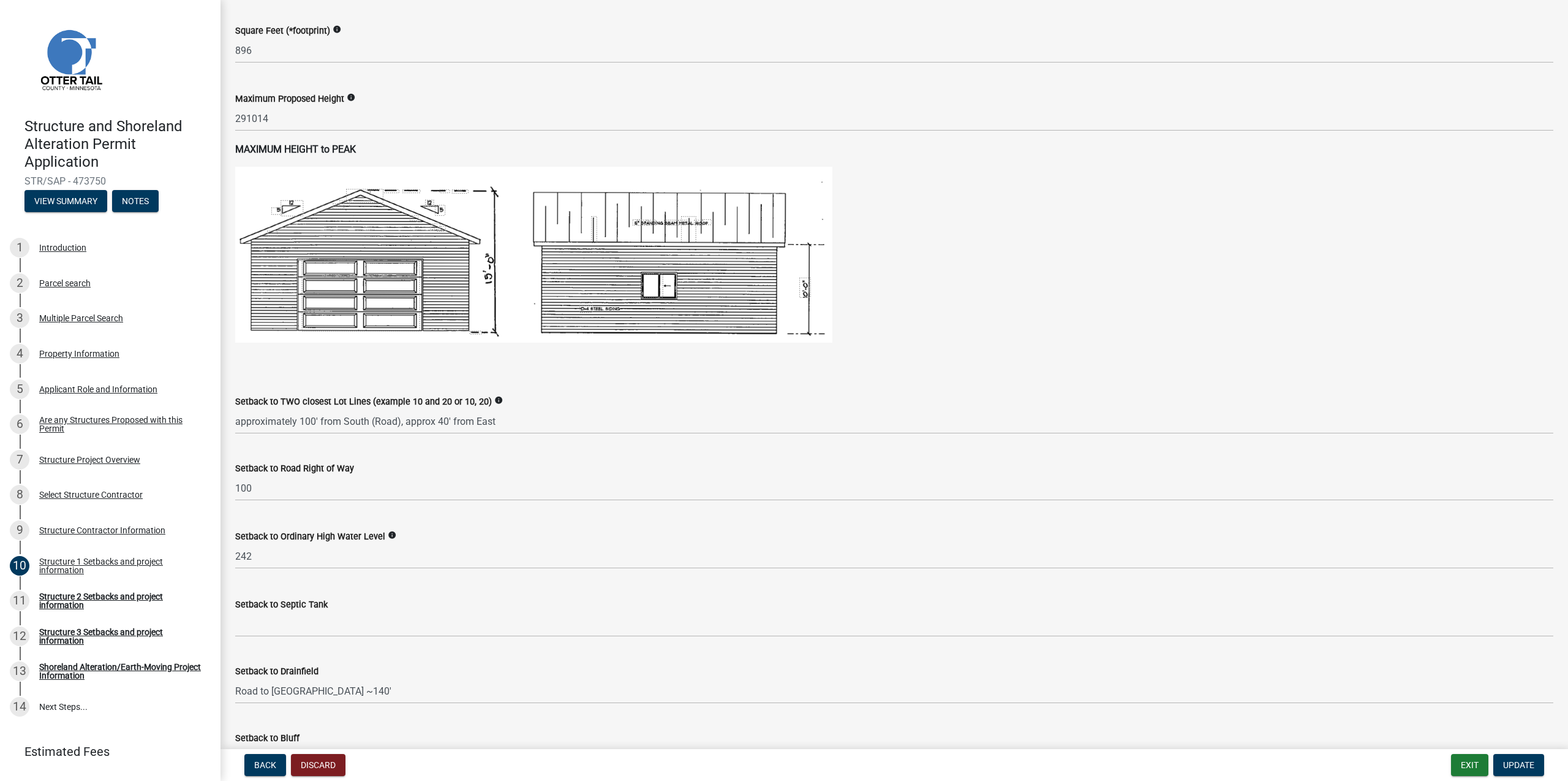
click at [355, 95] on icon "info" at bounding box center [350, 97] width 9 height 9
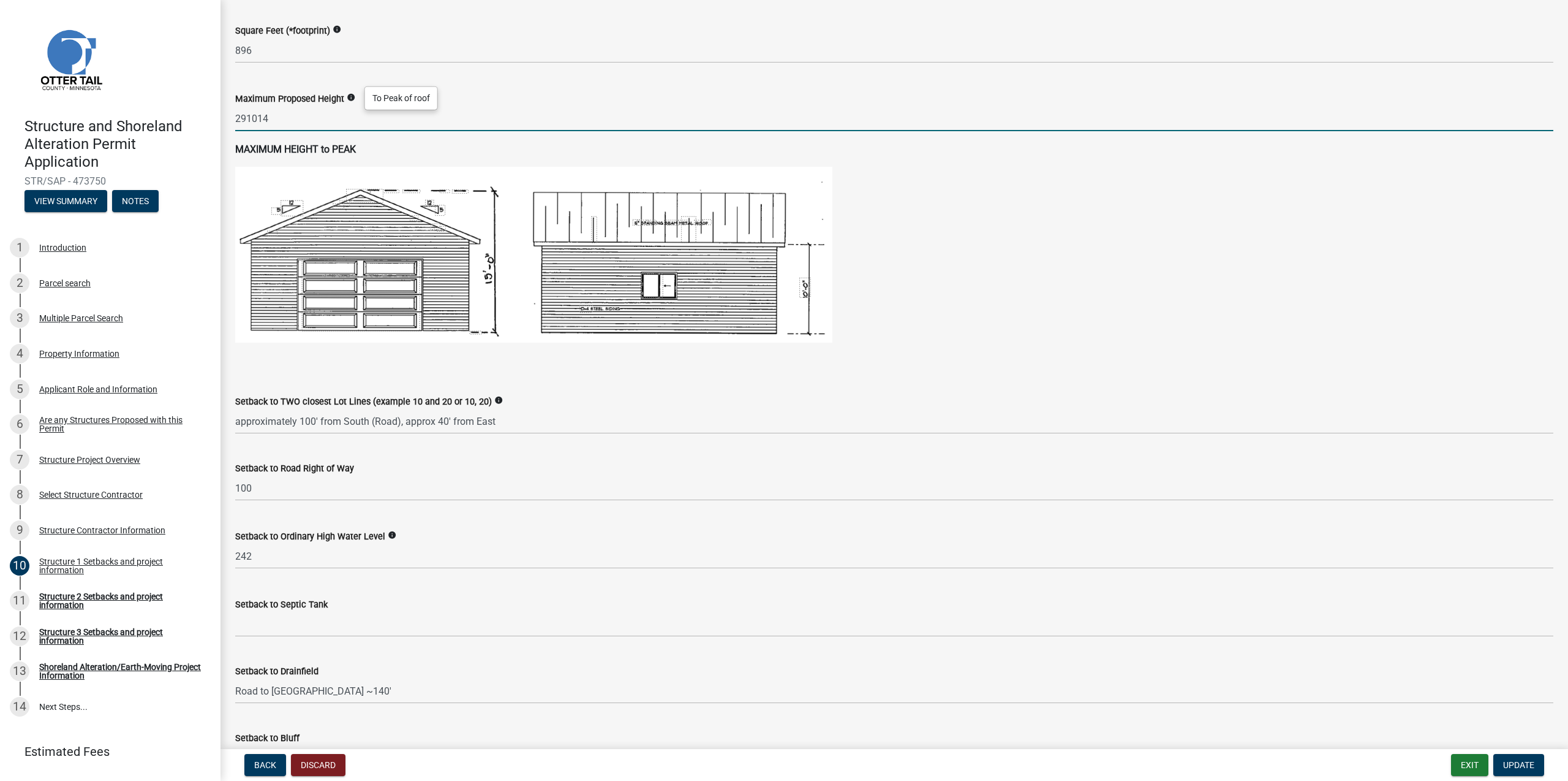
click at [313, 126] on input "291014" at bounding box center [894, 118] width 1318 height 25
click at [249, 118] on input "291014" at bounding box center [894, 118] width 1318 height 25
click at [247, 119] on input "291014" at bounding box center [894, 118] width 1318 height 25
click at [263, 113] on input "29' 1014" at bounding box center [894, 118] width 1318 height 25
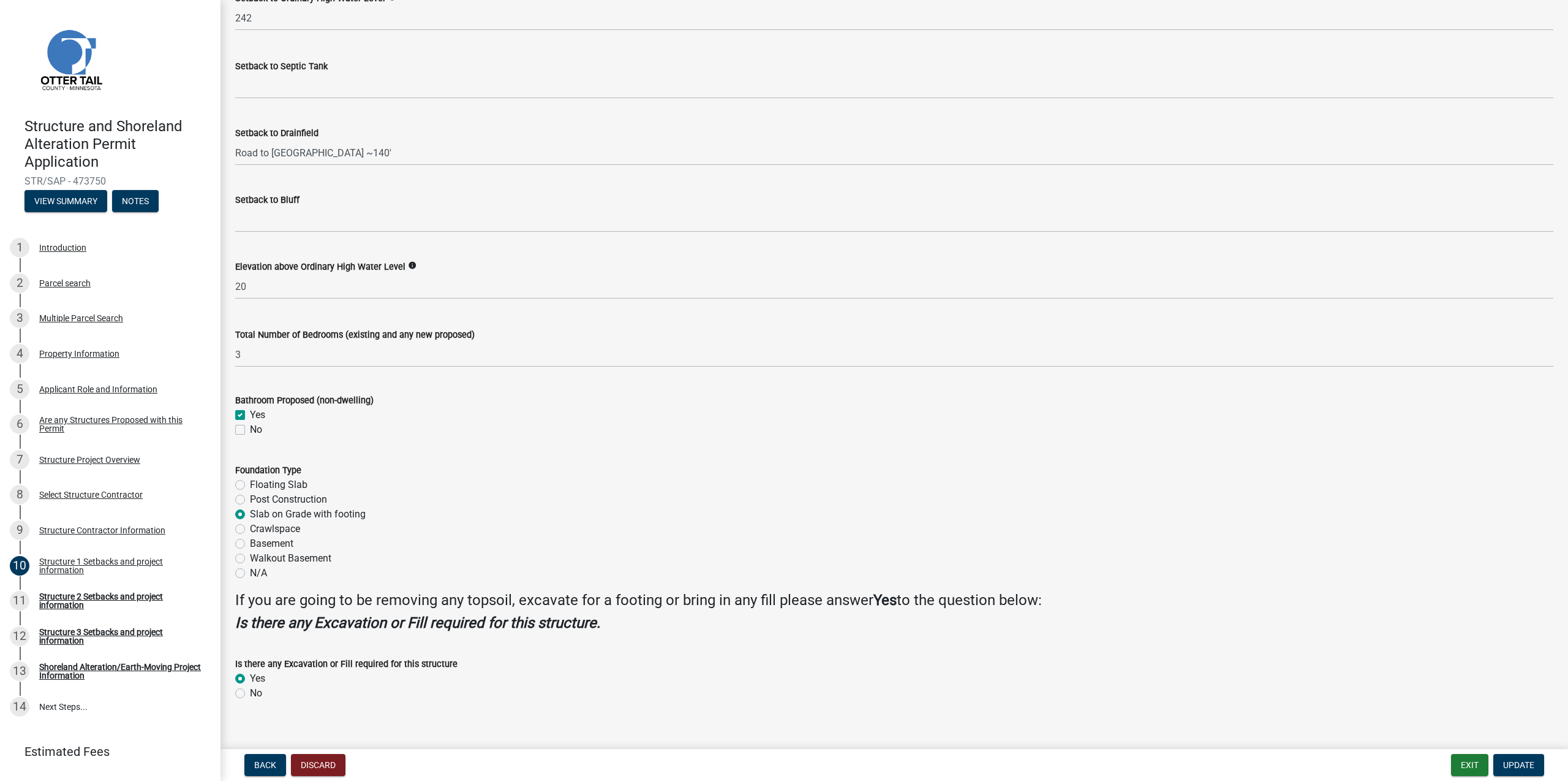
scroll to position [1146, 0]
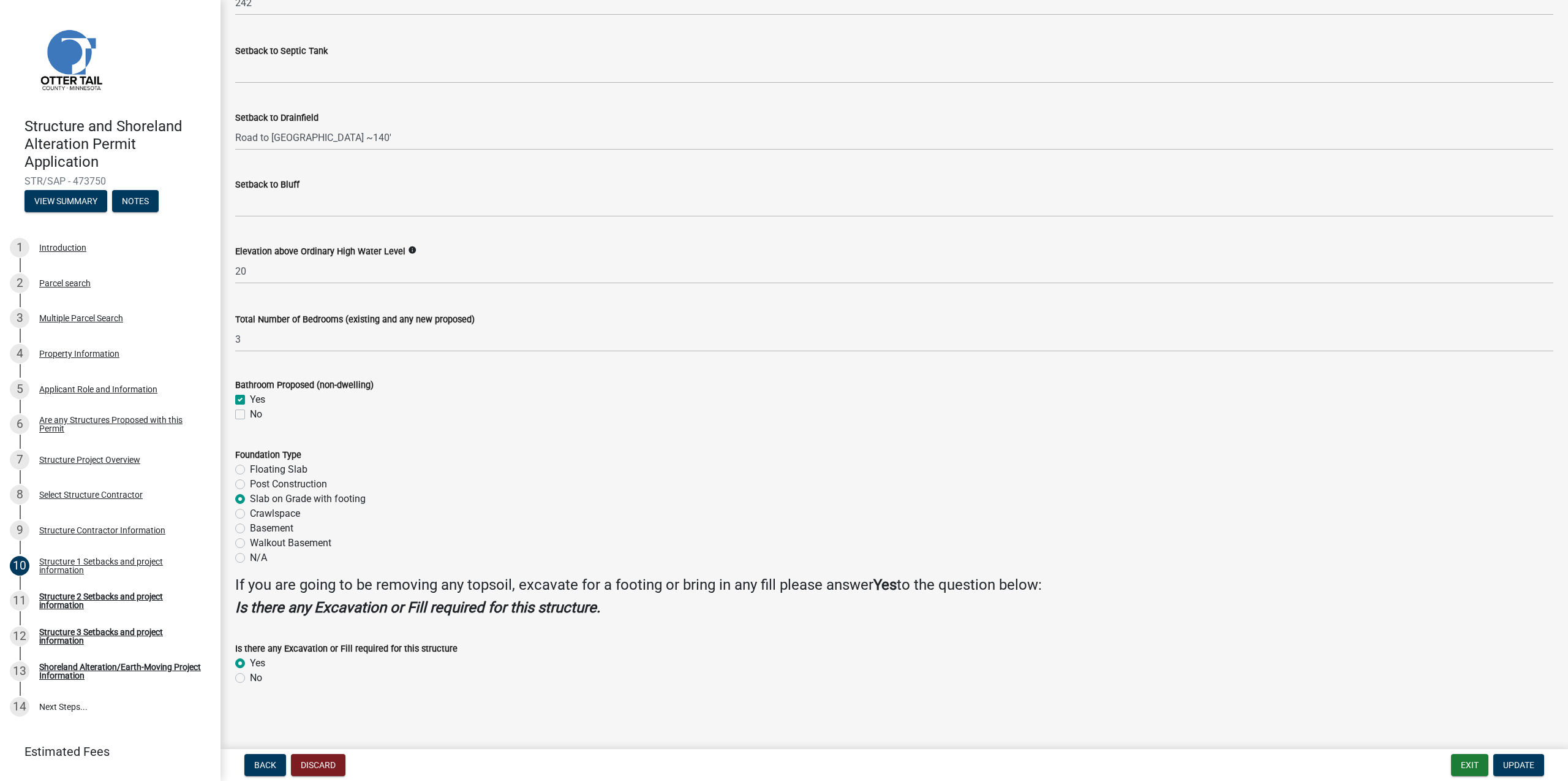
type input "2910.25"
